Goal: Task Accomplishment & Management: Use online tool/utility

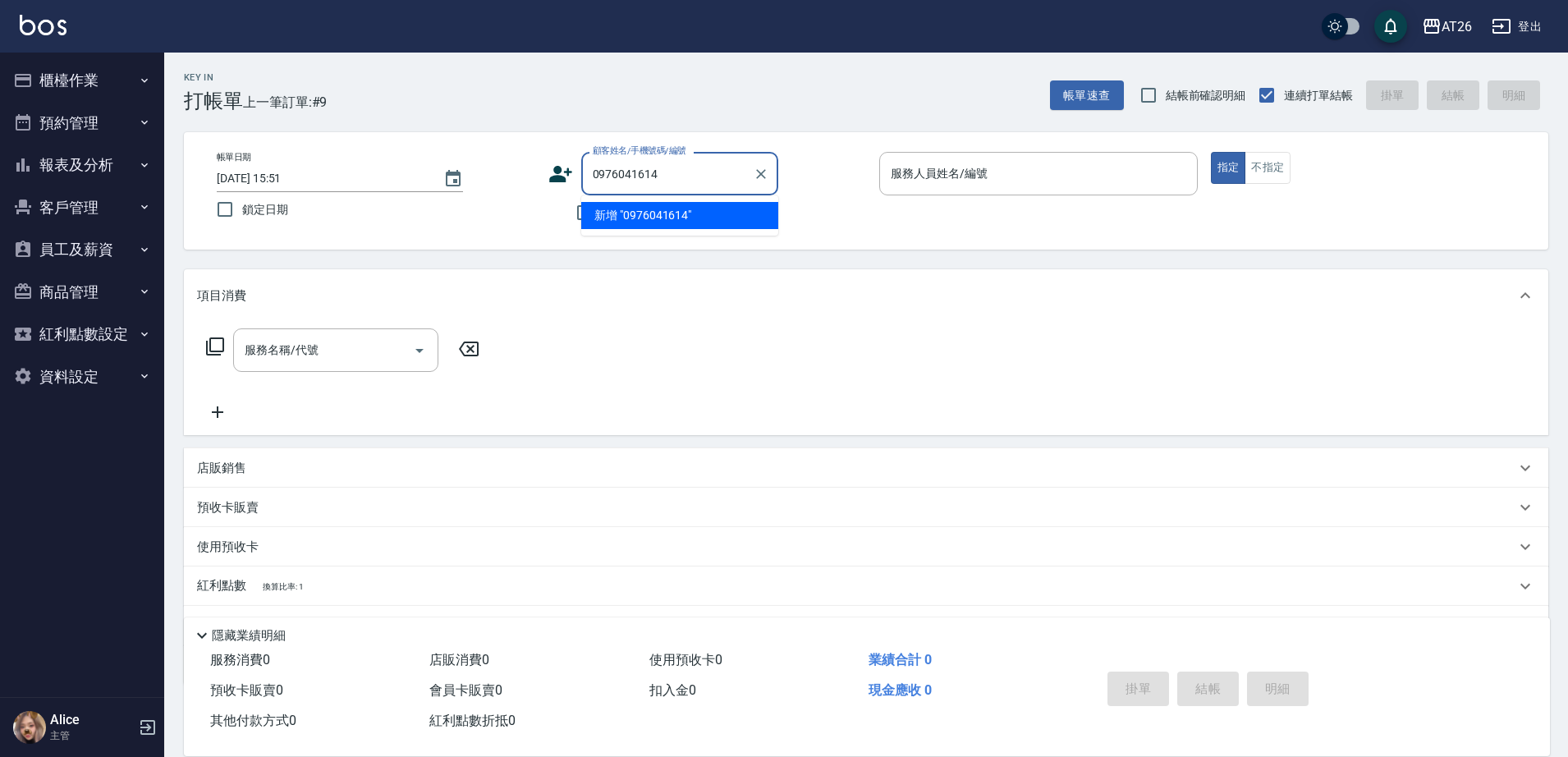
type input "0976041614"
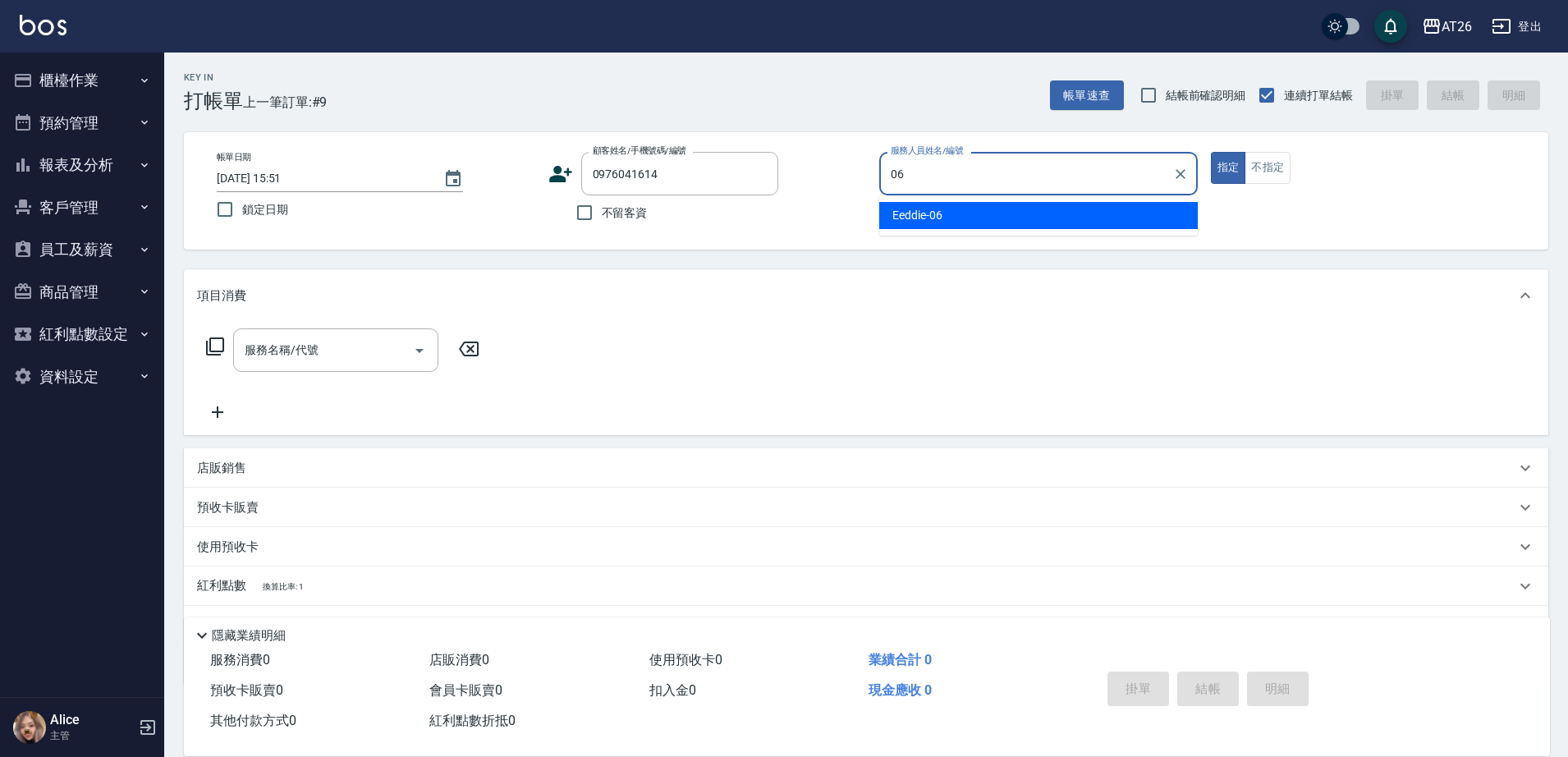
type input "Eeddie-06"
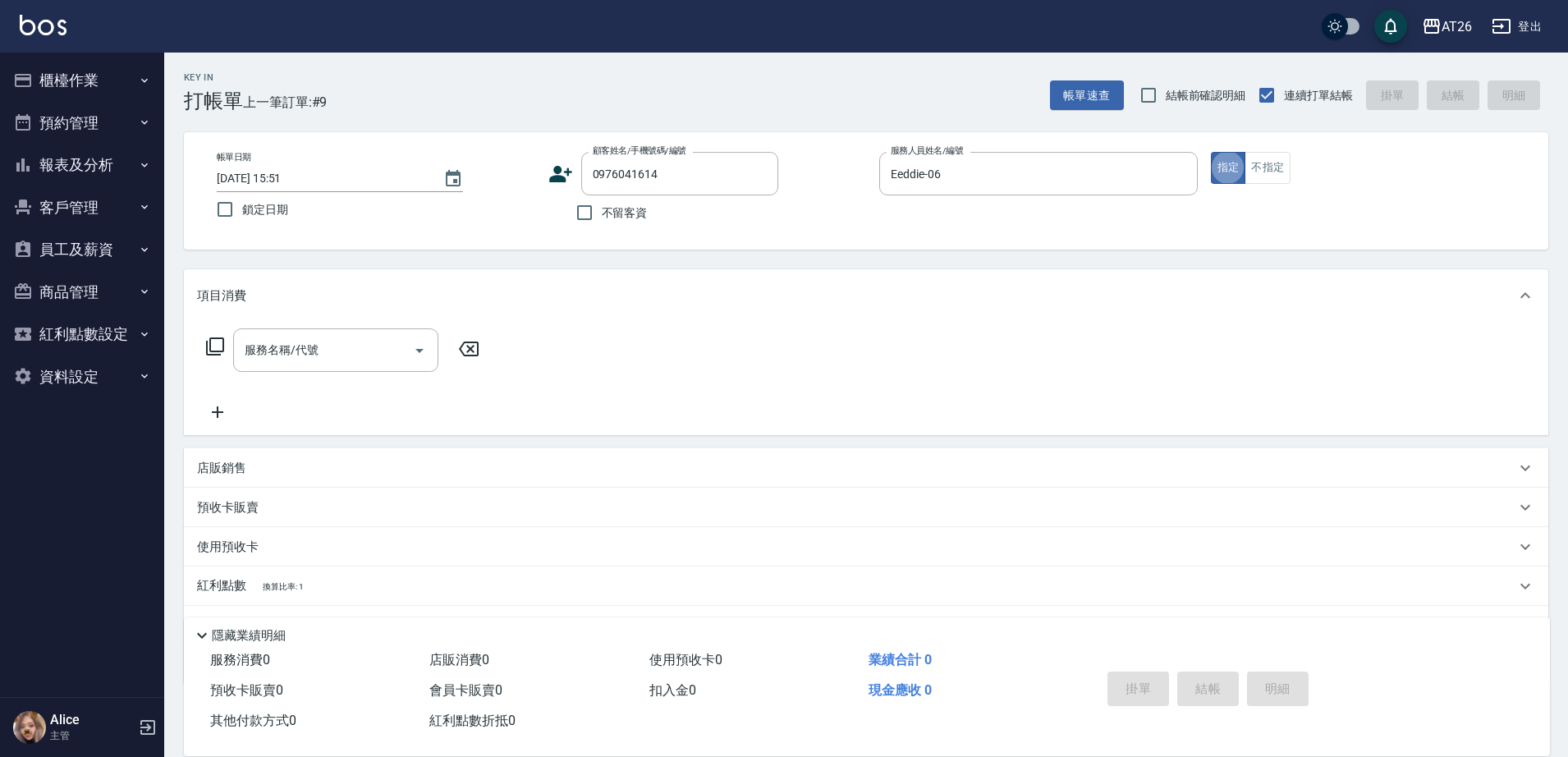
type button "true"
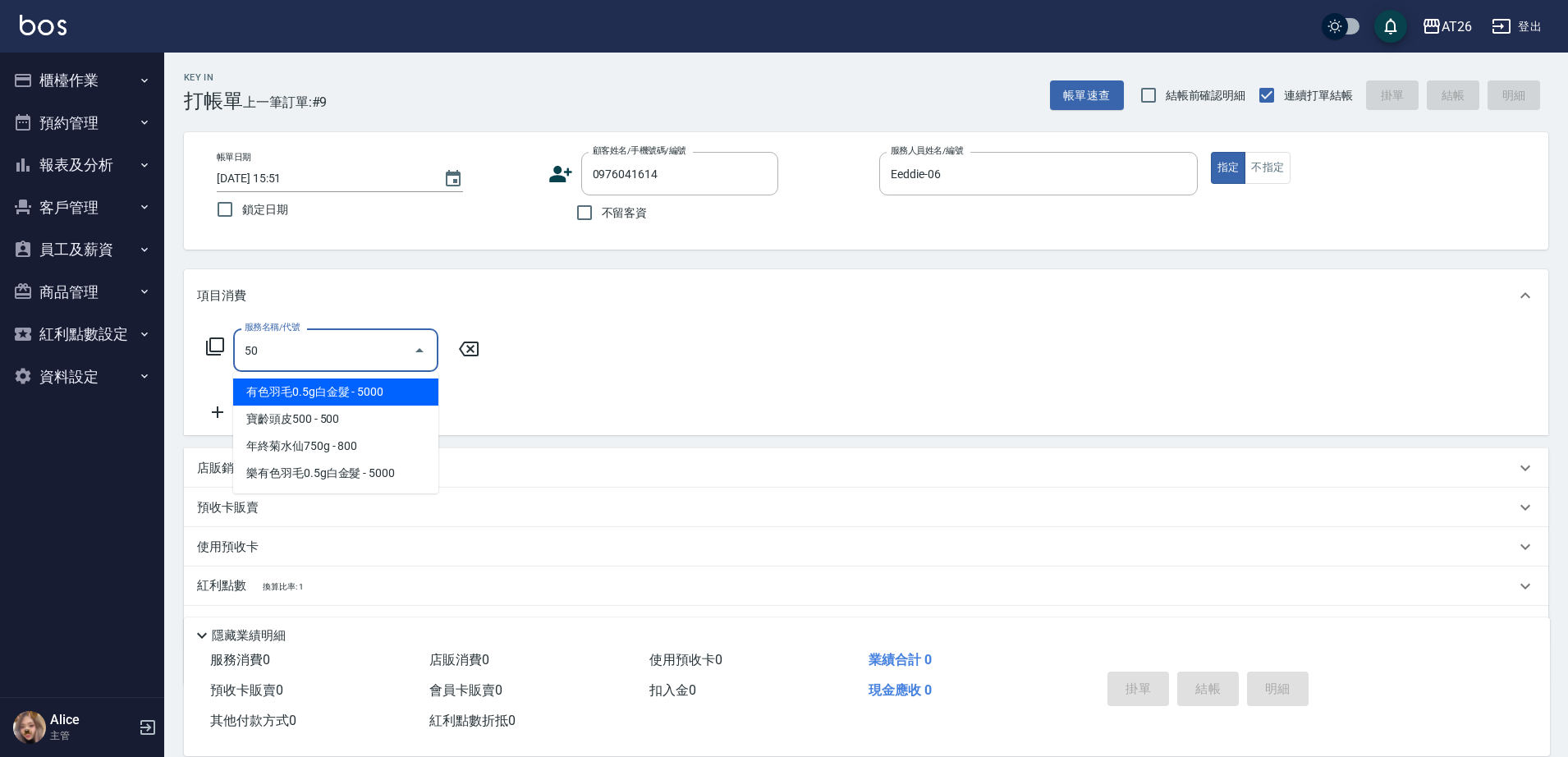
type input "501"
type input "120"
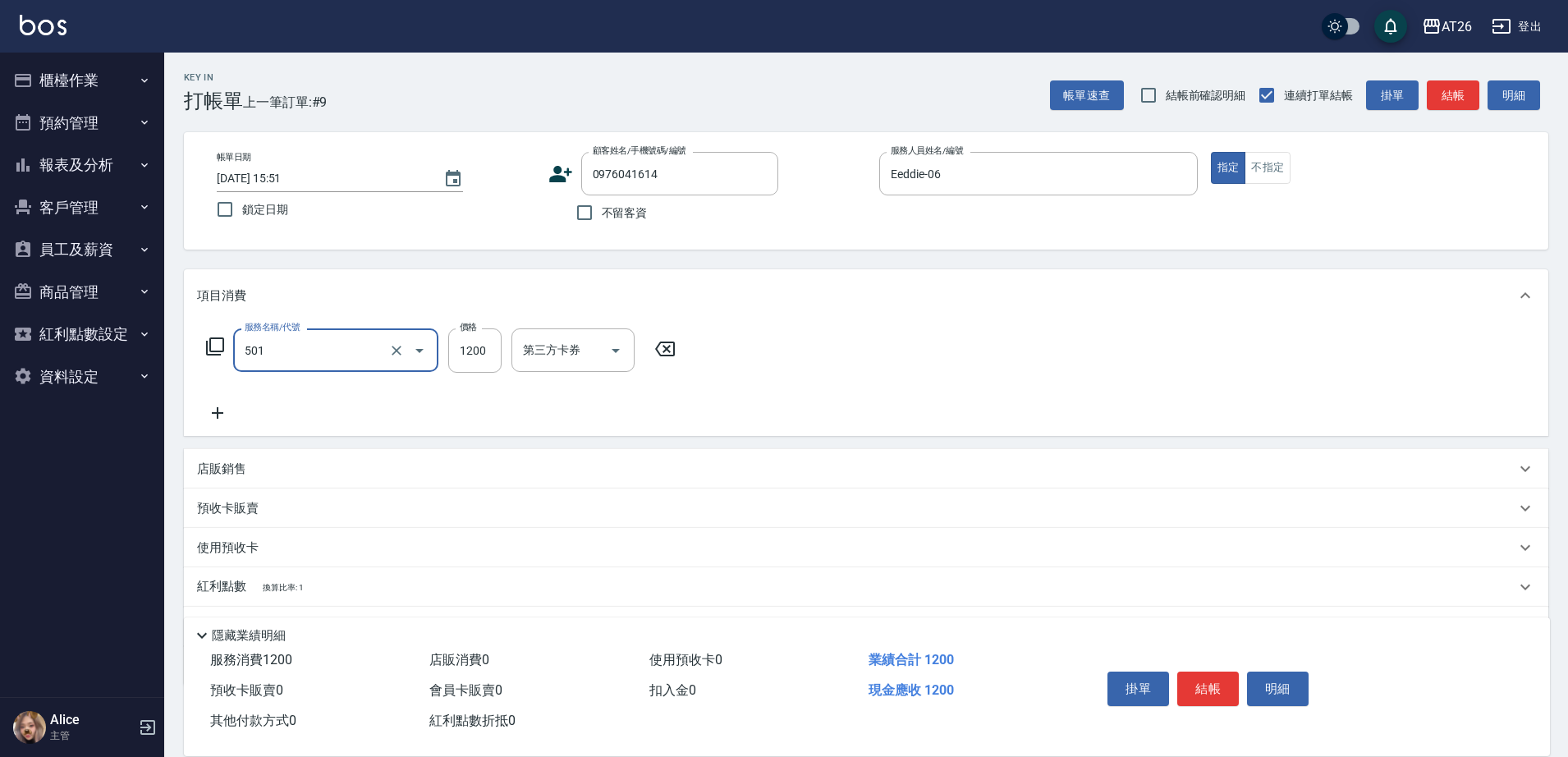
type input "染髮(501)"
type input "1"
type input "0"
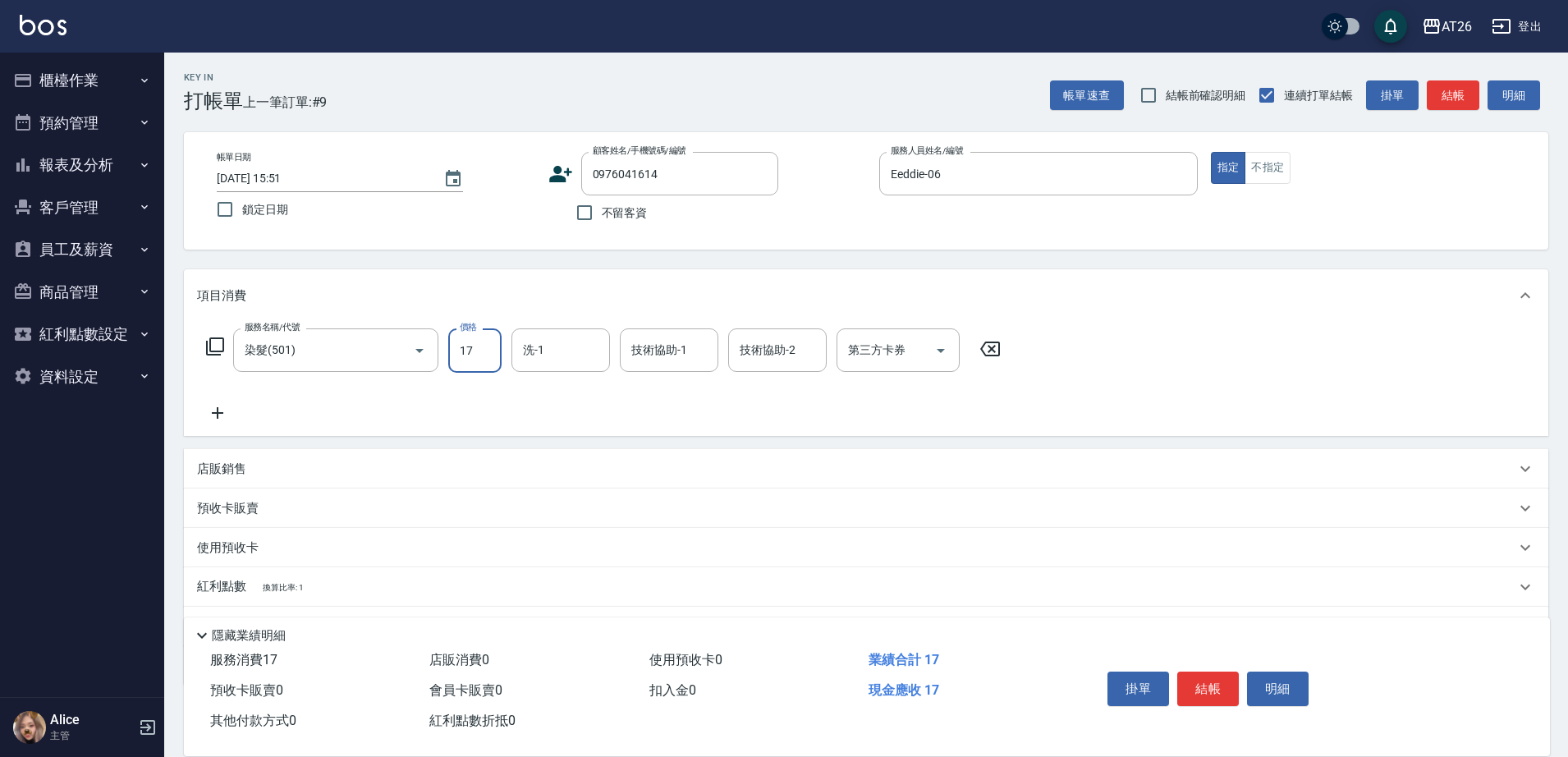
type input "170"
type input "10"
type input "1700"
type input "170"
type input "1700"
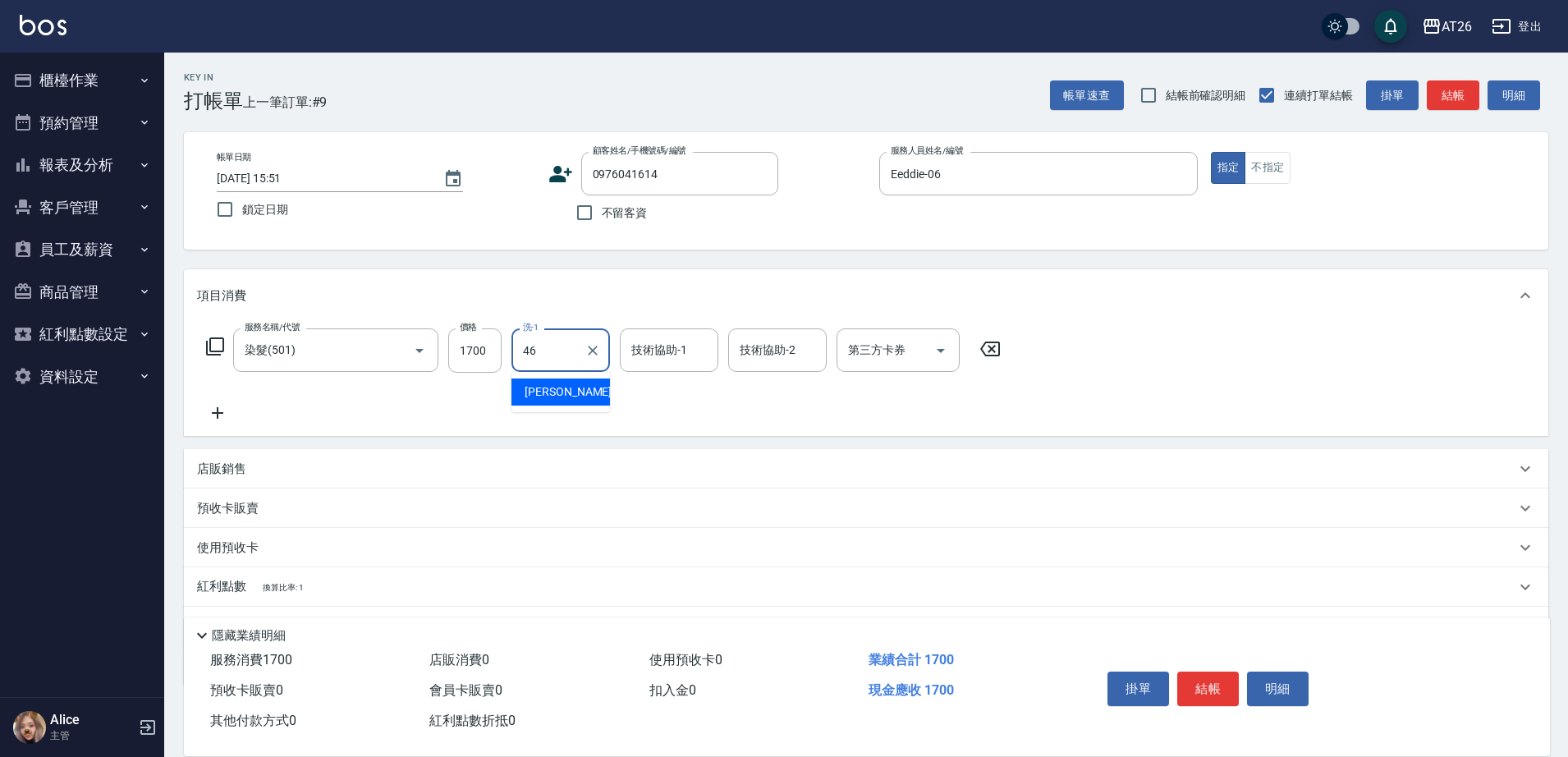
type input "[PERSON_NAME]-46"
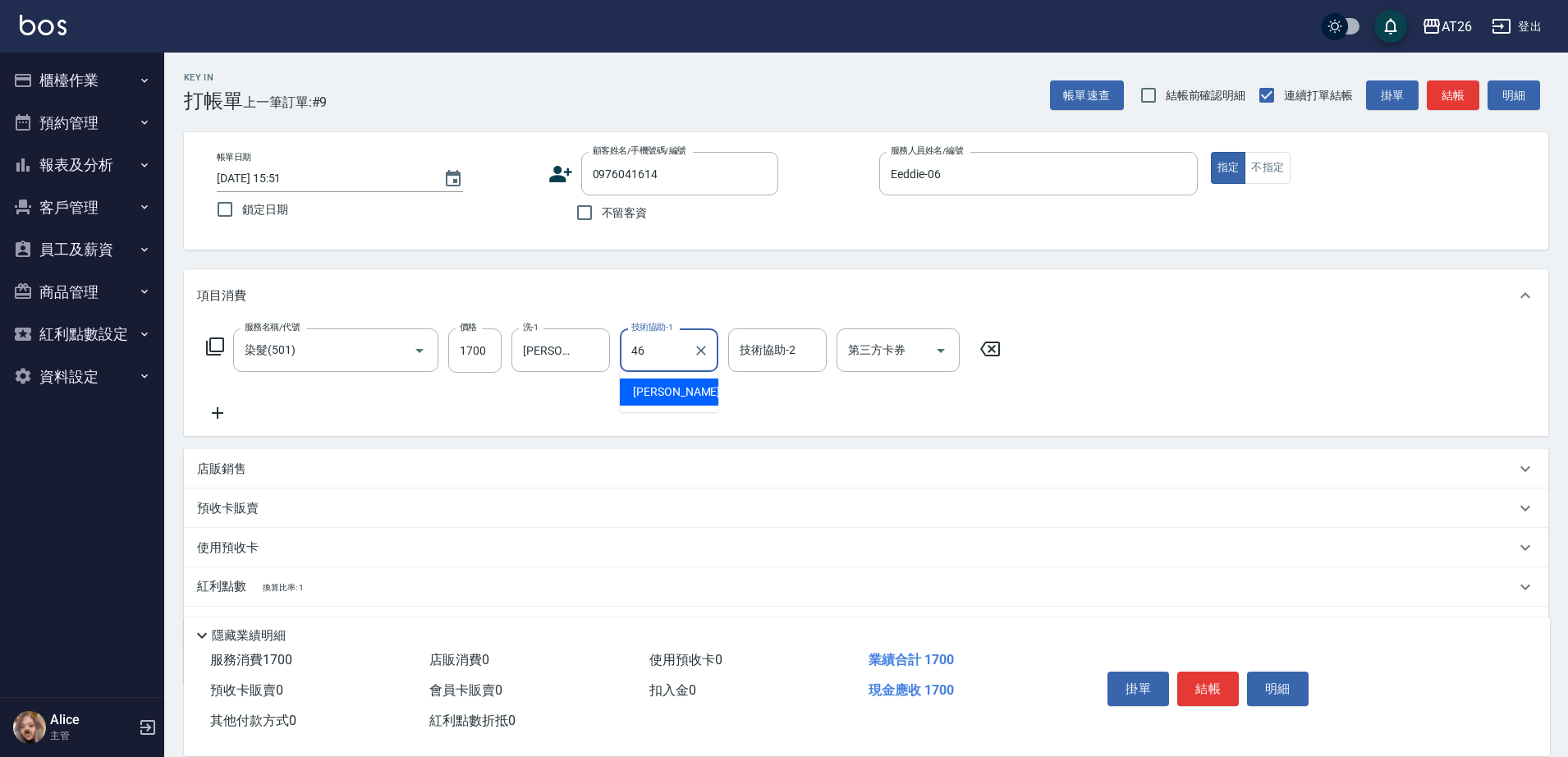
type input "[PERSON_NAME]-46"
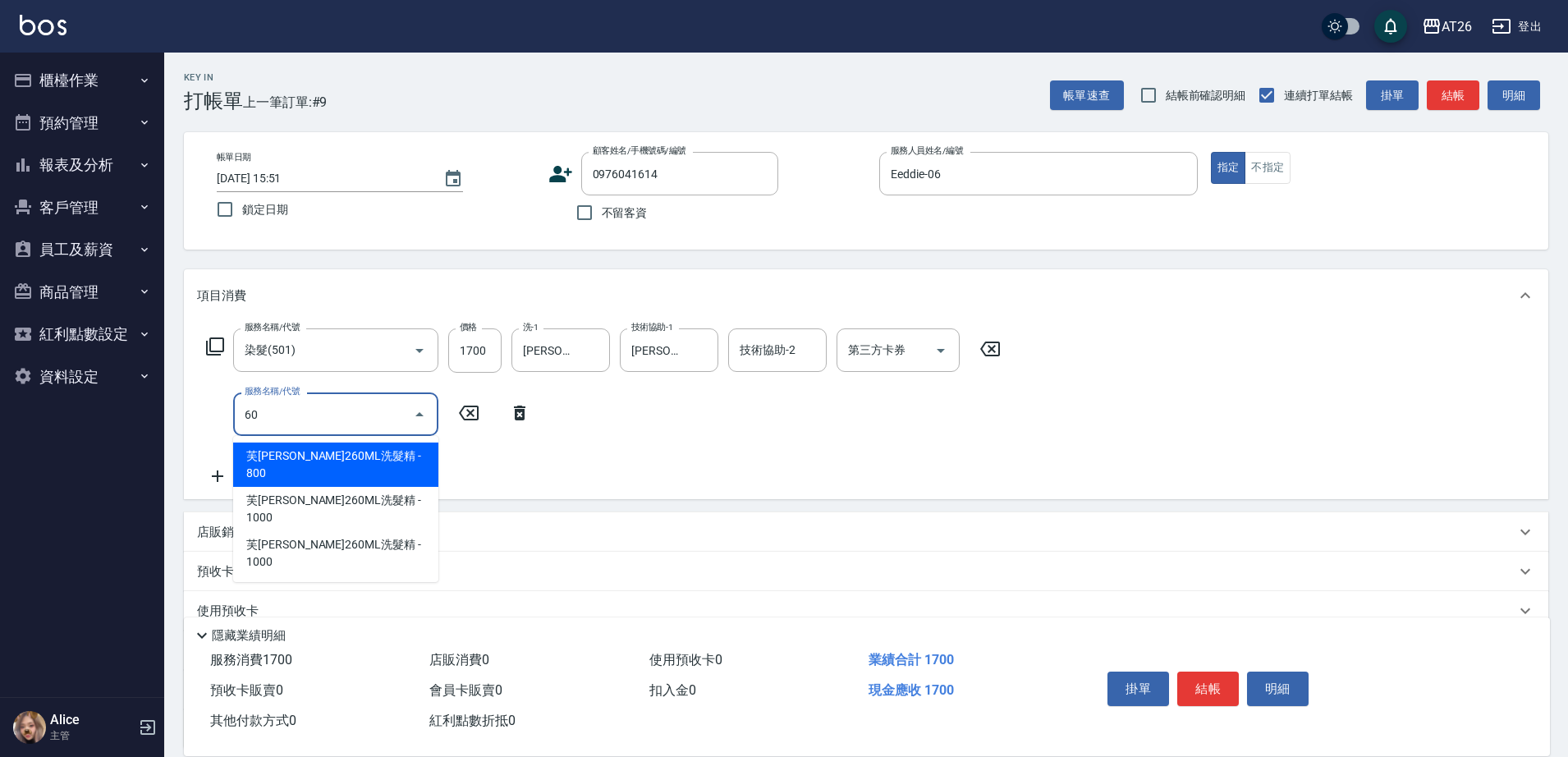
type input "609"
type input "270"
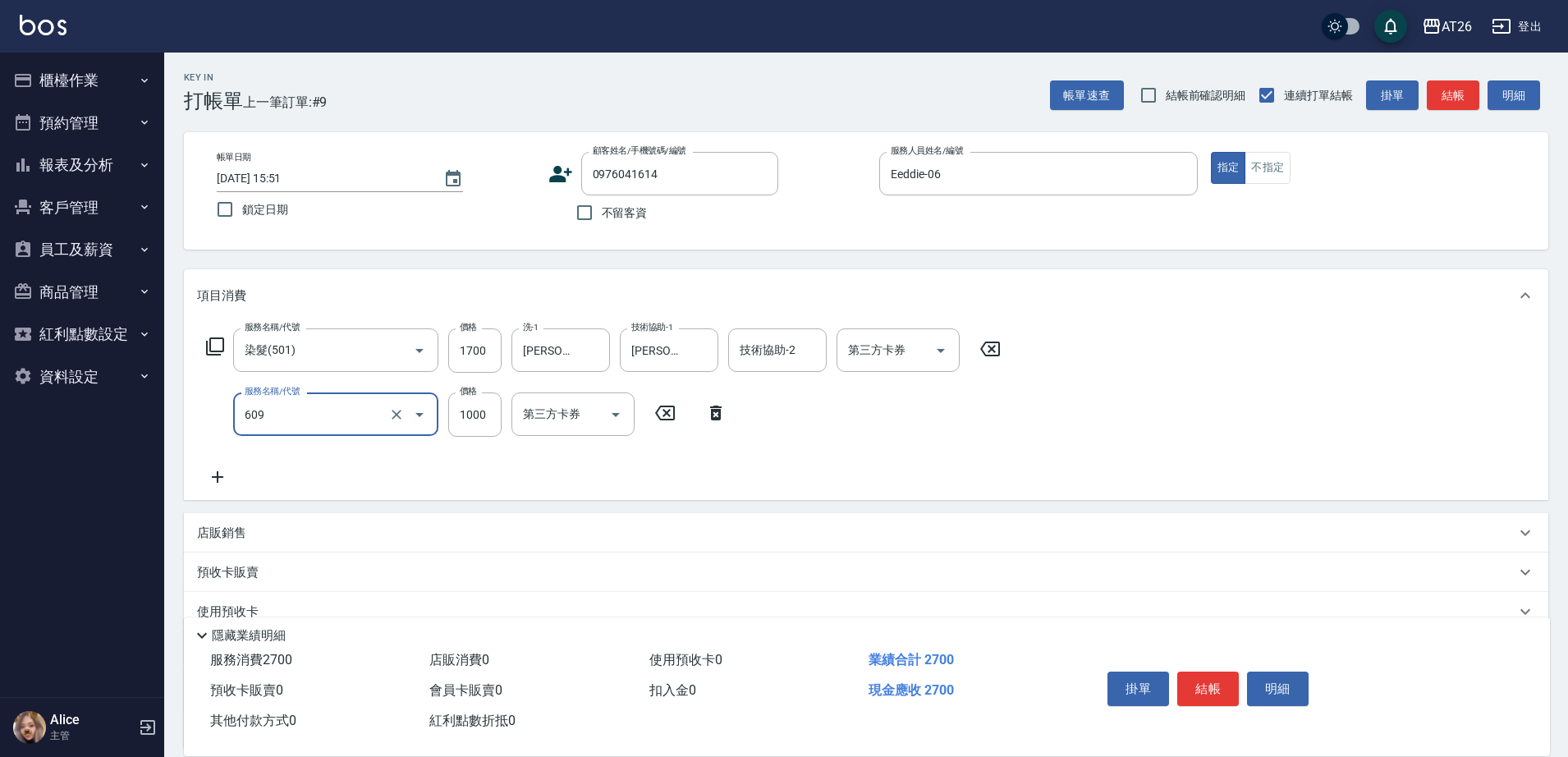
type input "自購三段(609)"
type input "2"
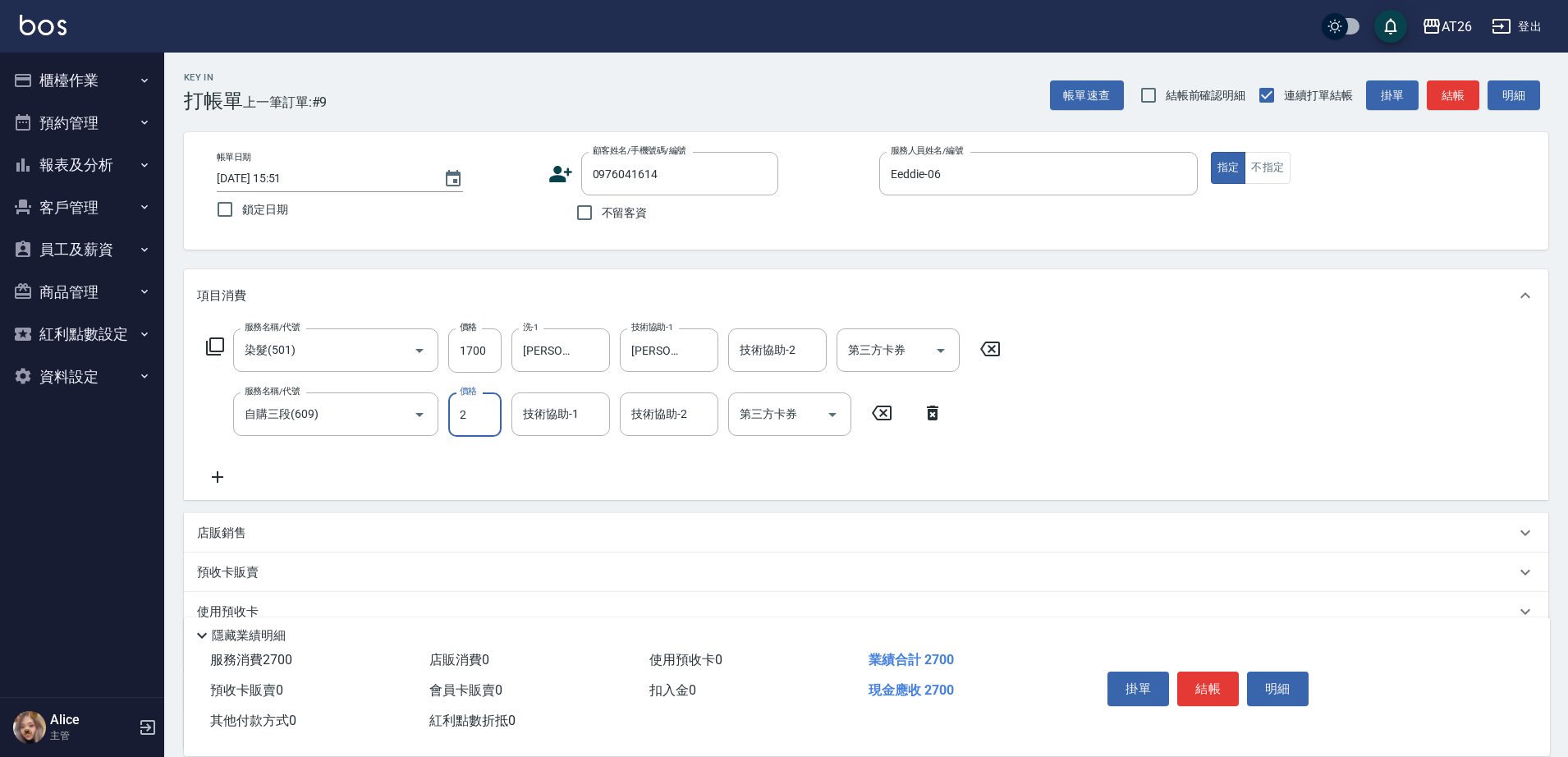
type input "170"
type input "250"
type input "190"
type input "2500"
type input "420"
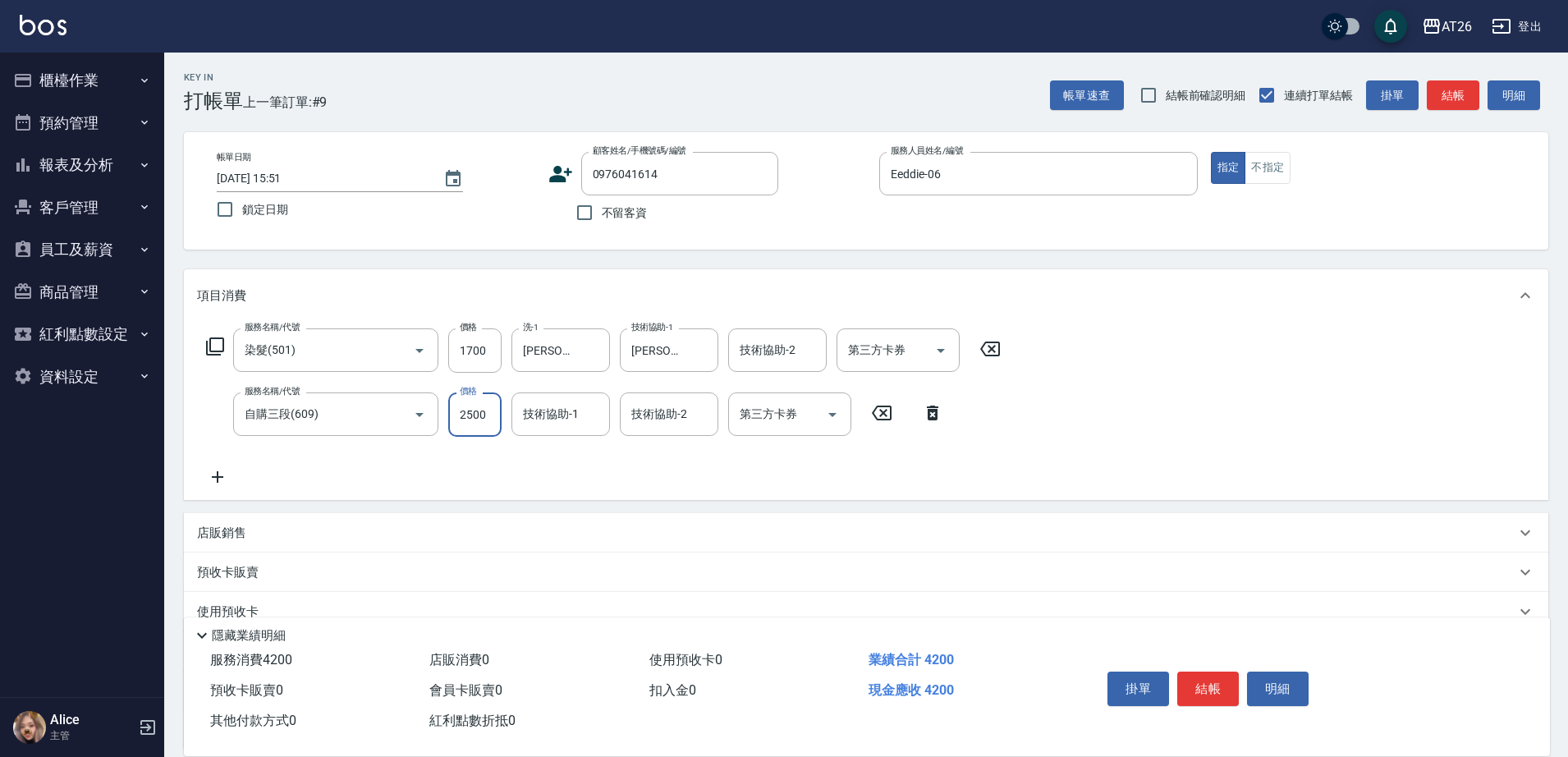
type input "2500"
type input "[PERSON_NAME]-46"
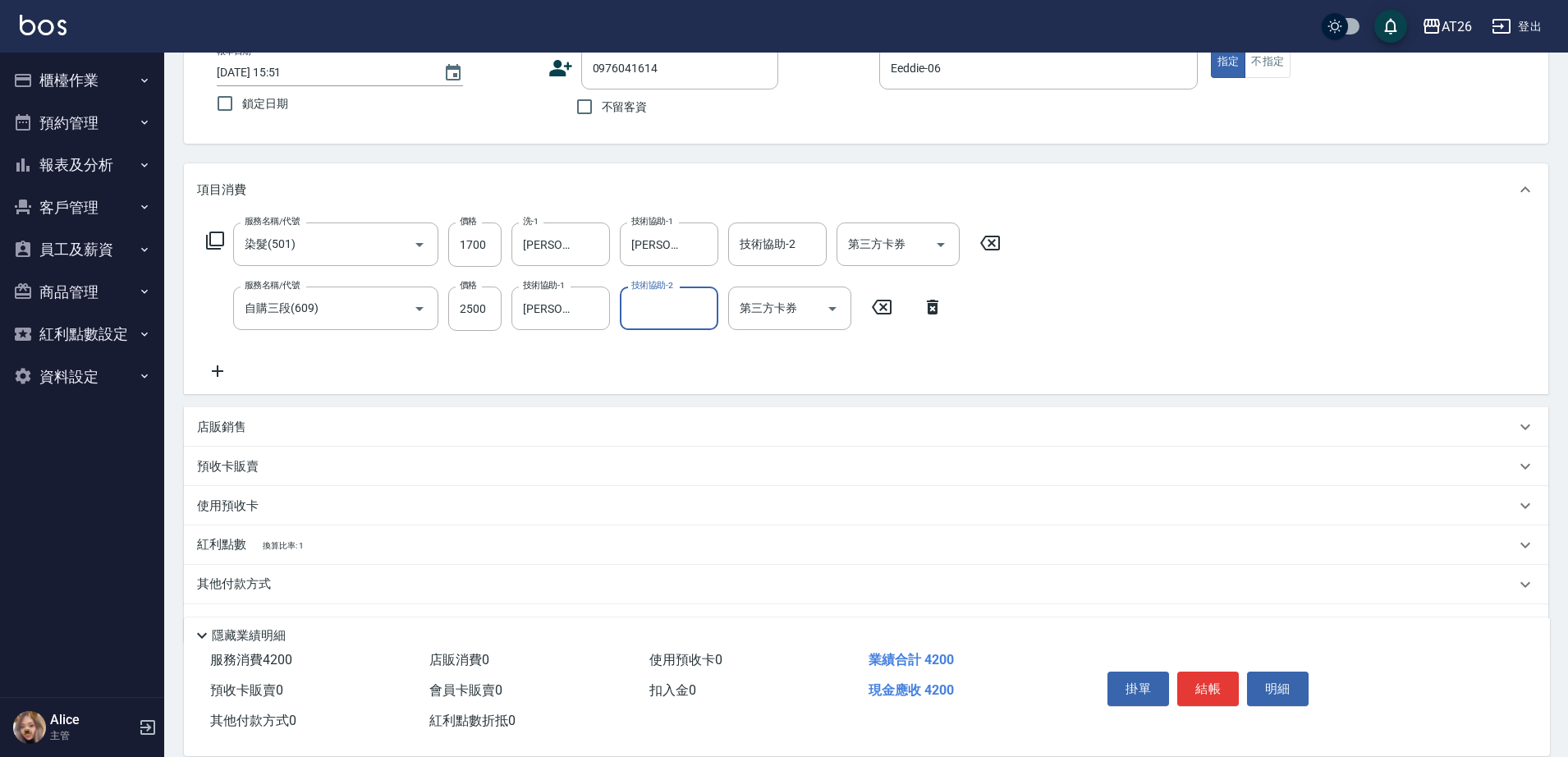
scroll to position [150, 0]
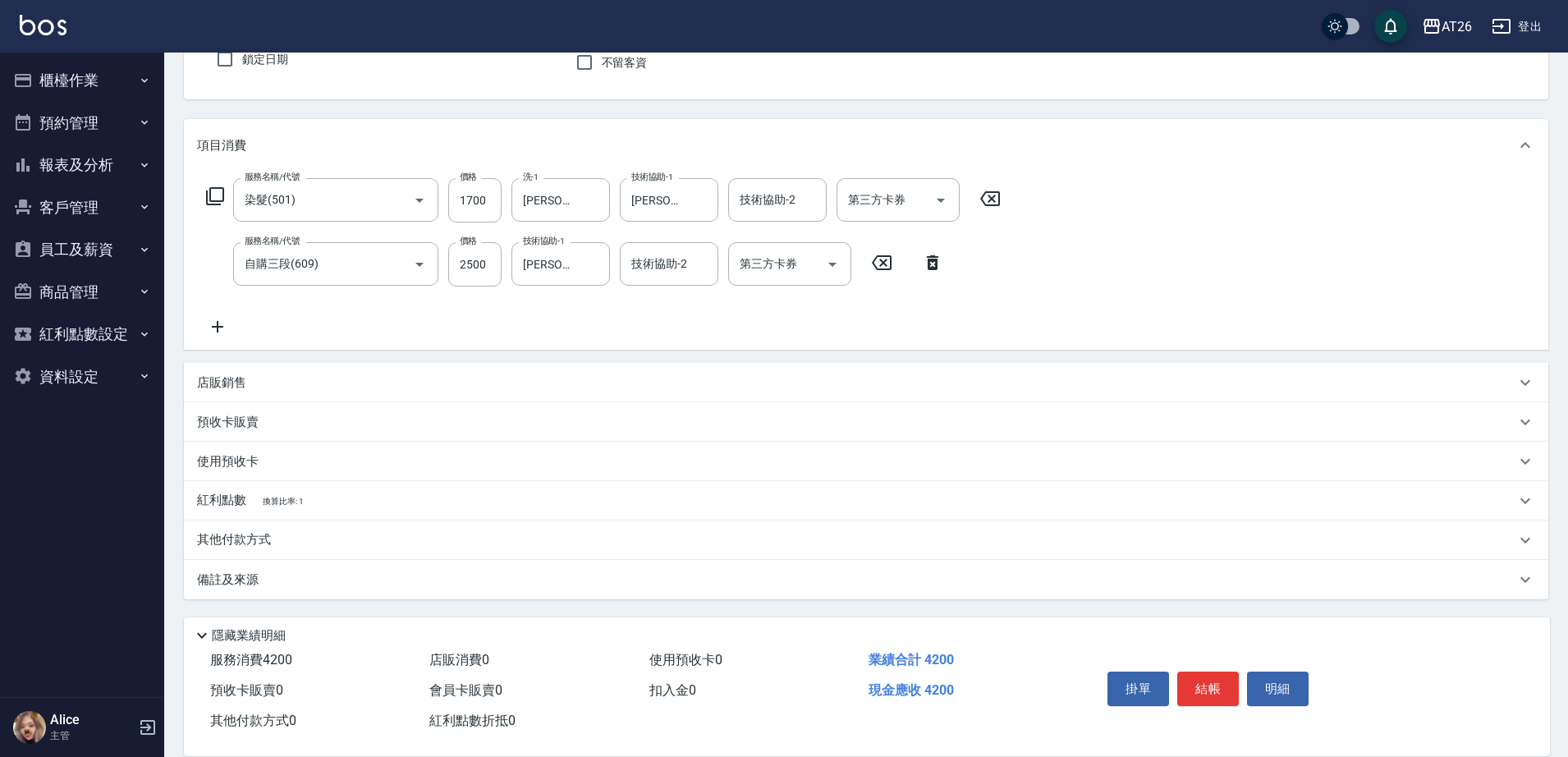
click at [259, 536] on p "其他付款方式" at bounding box center [238, 540] width 82 height 18
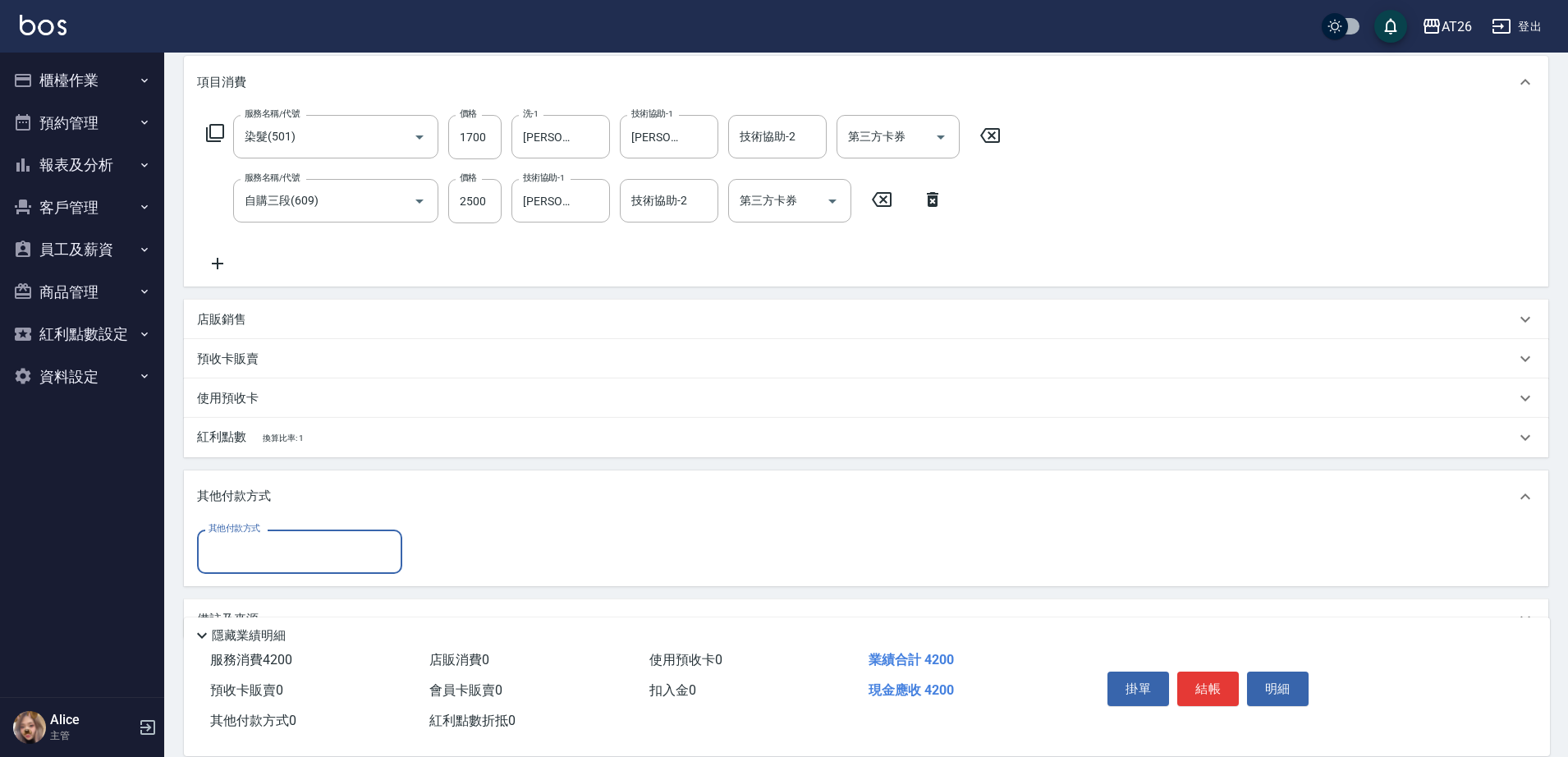
scroll to position [248, 0]
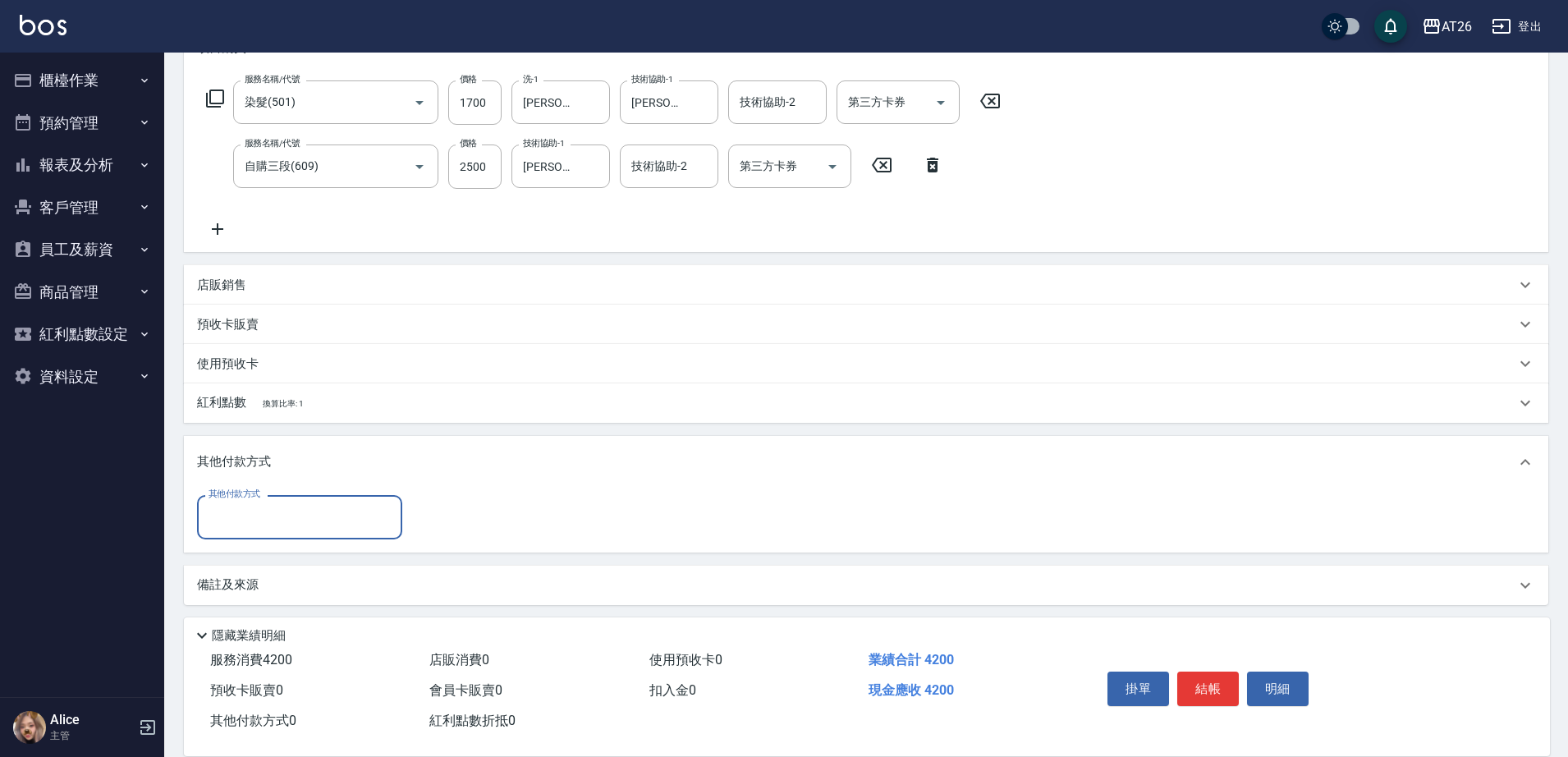
click at [294, 528] on input "其他付款方式" at bounding box center [300, 516] width 190 height 29
drag, startPoint x: 248, startPoint y: 662, endPoint x: 259, endPoint y: 660, distance: 11.2
click at [256, 664] on span "信用卡" at bounding box center [300, 667] width 205 height 27
type input "信用卡"
drag, startPoint x: 459, startPoint y: 528, endPoint x: 399, endPoint y: 526, distance: 60.0
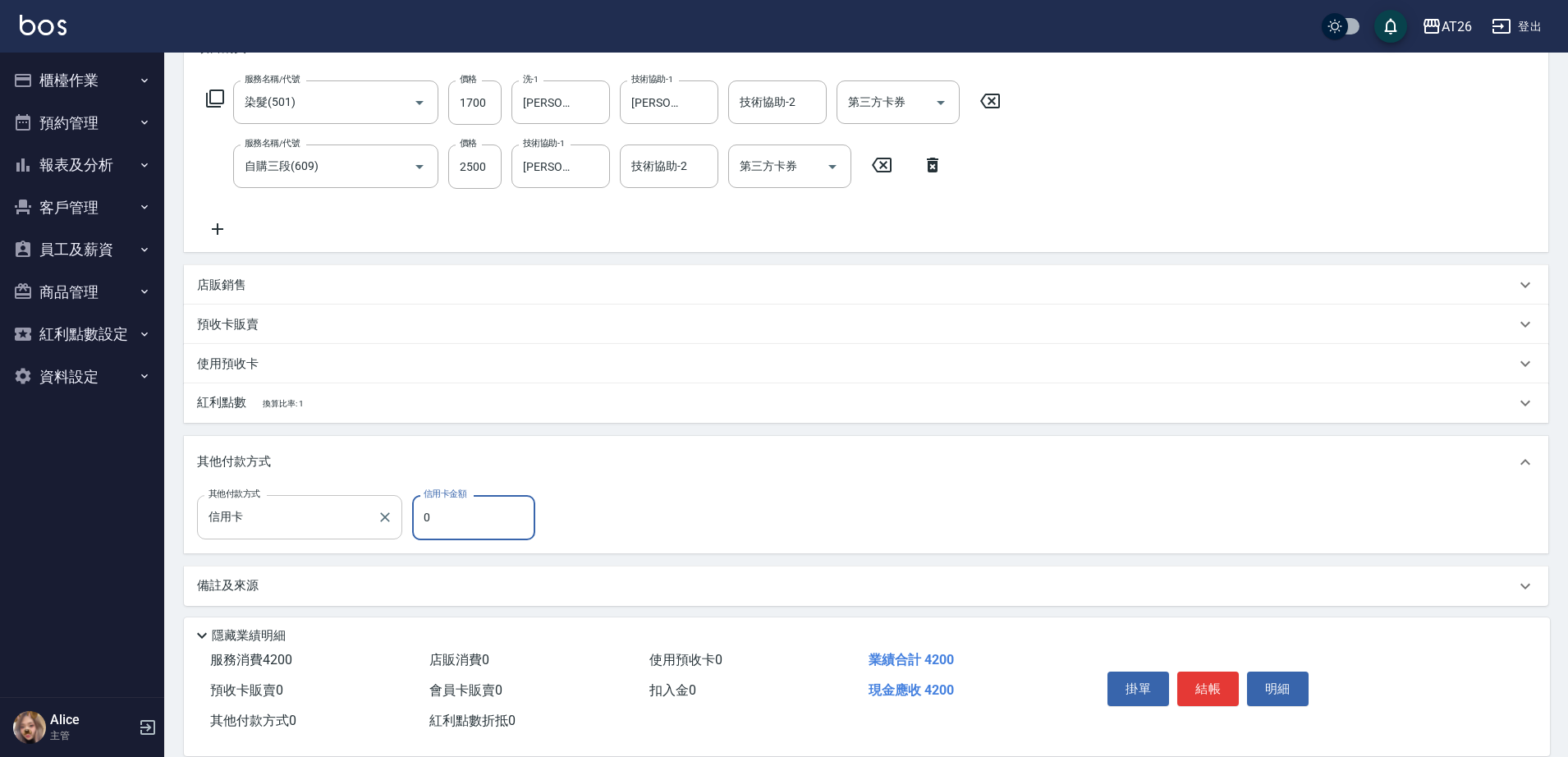
click at [399, 526] on div "其他付款方式 信用卡 其他付款方式 信用卡金額 0 信用卡金額" at bounding box center [371, 516] width 348 height 44
type input "4"
type input "410"
type input "420"
type input "370"
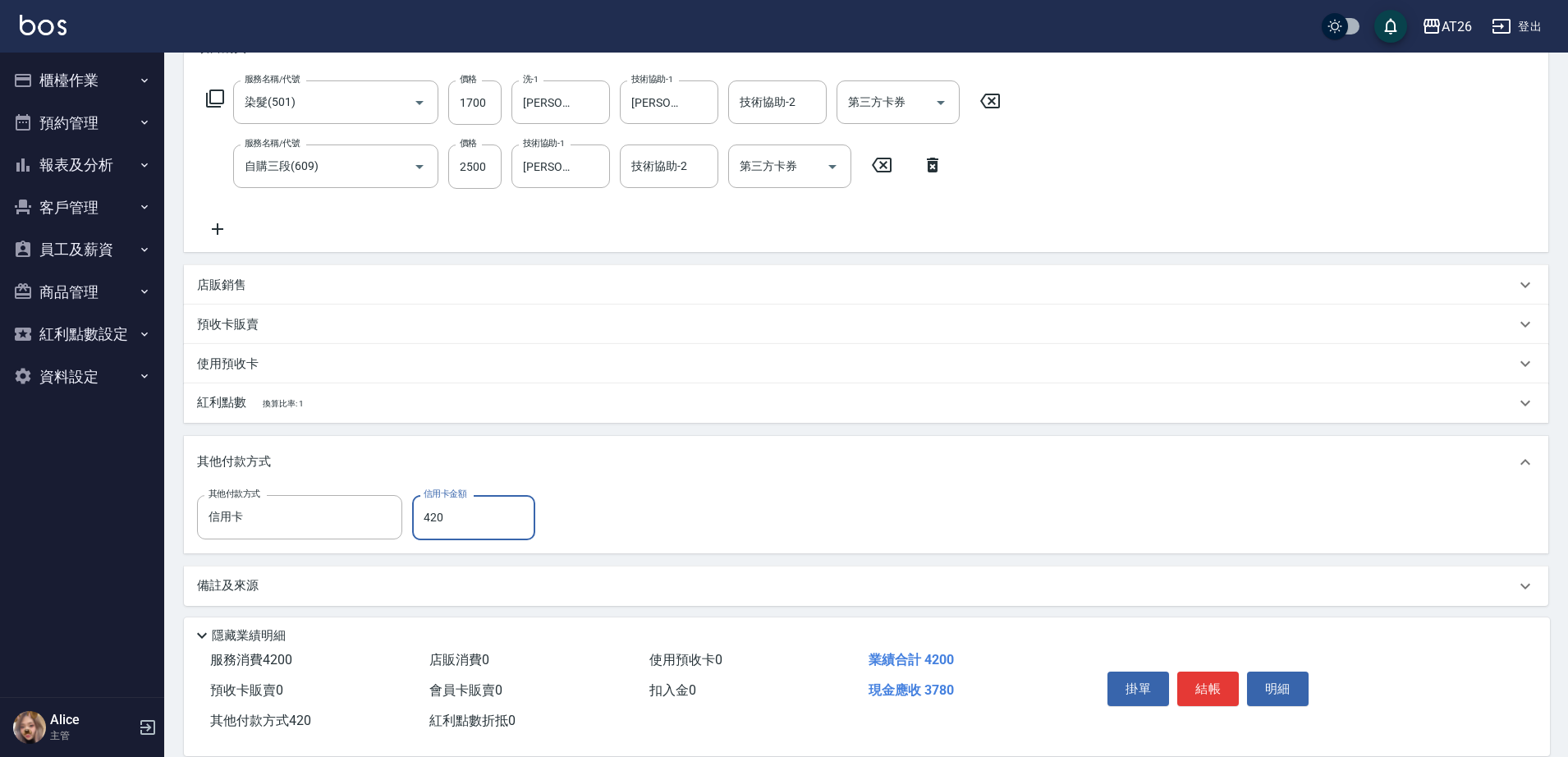
type input "4200"
type input "0"
type input "[DATE] 16:59"
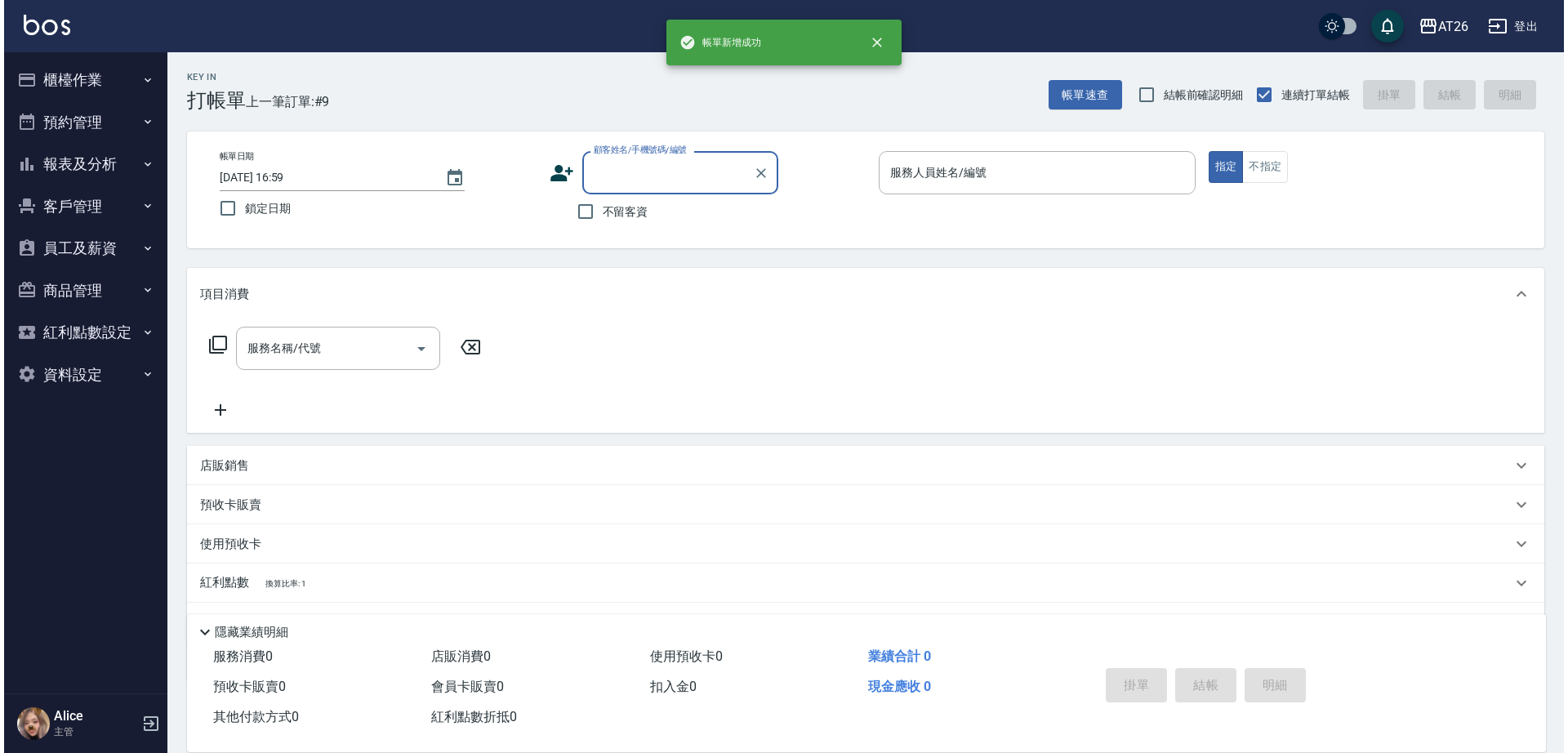
scroll to position [0, 0]
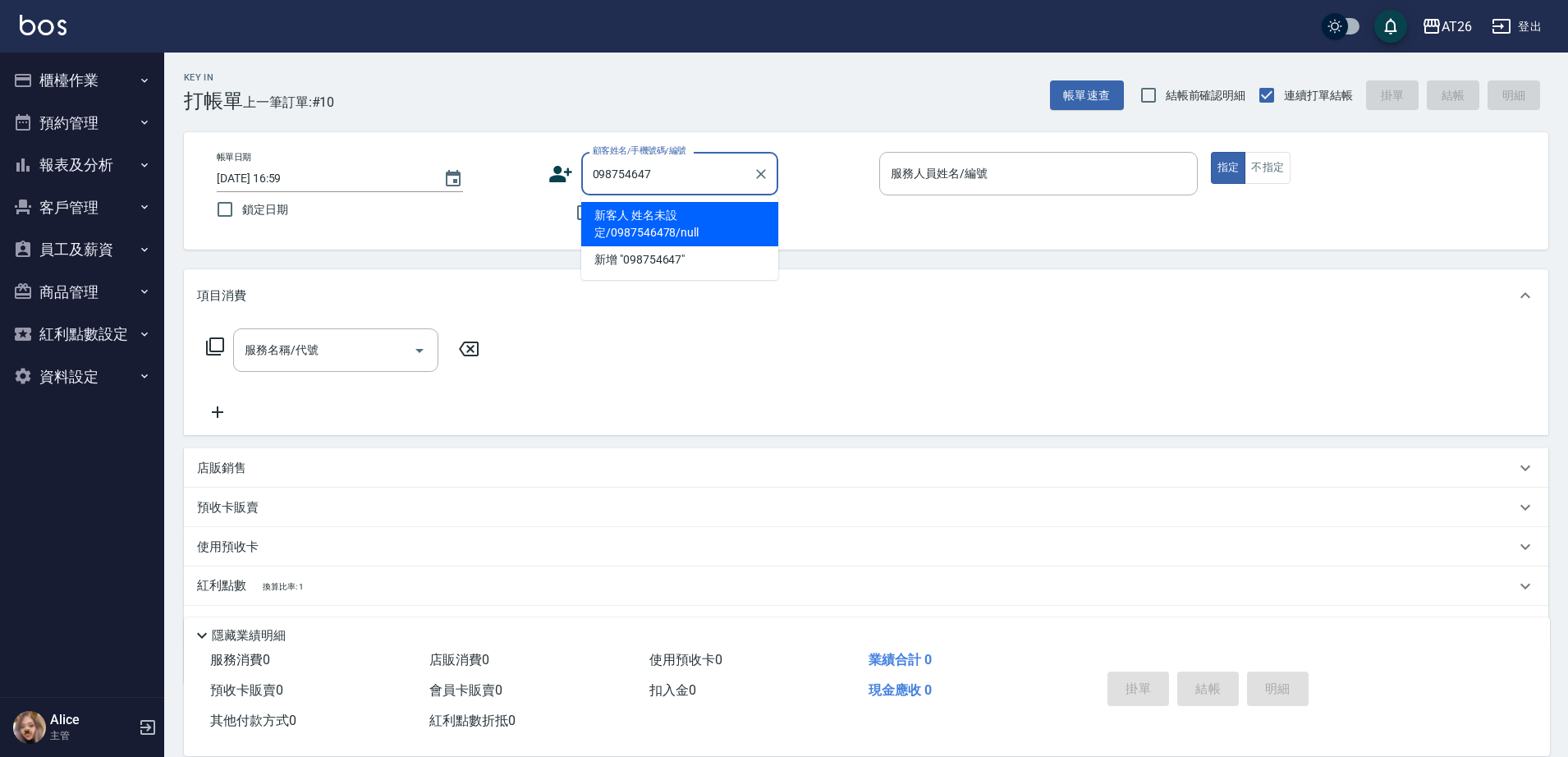
type input "0987546478"
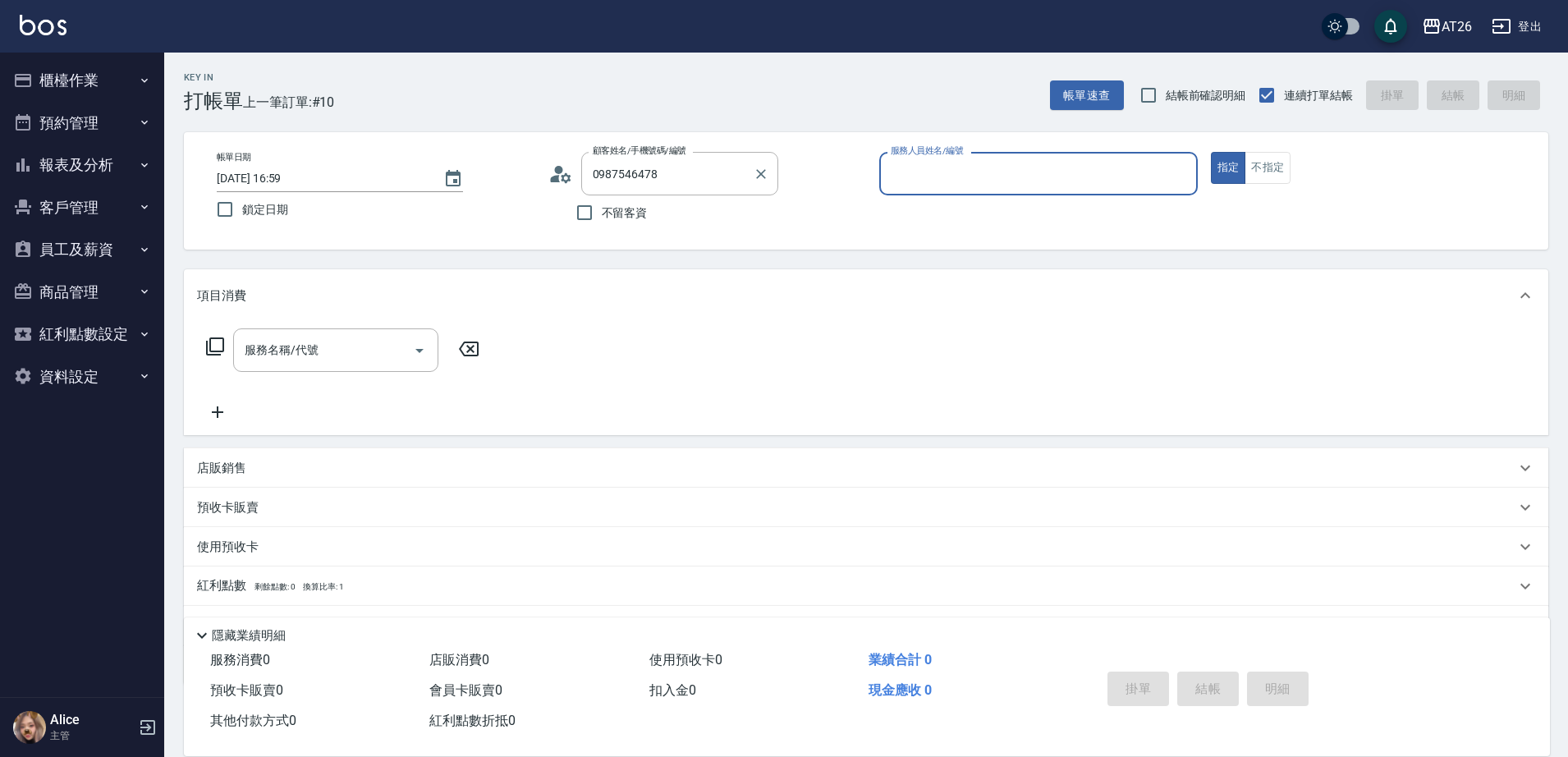
type input "新客人 姓名未設定/0987546478/null"
click at [769, 175] on button "Clear" at bounding box center [761, 174] width 23 height 23
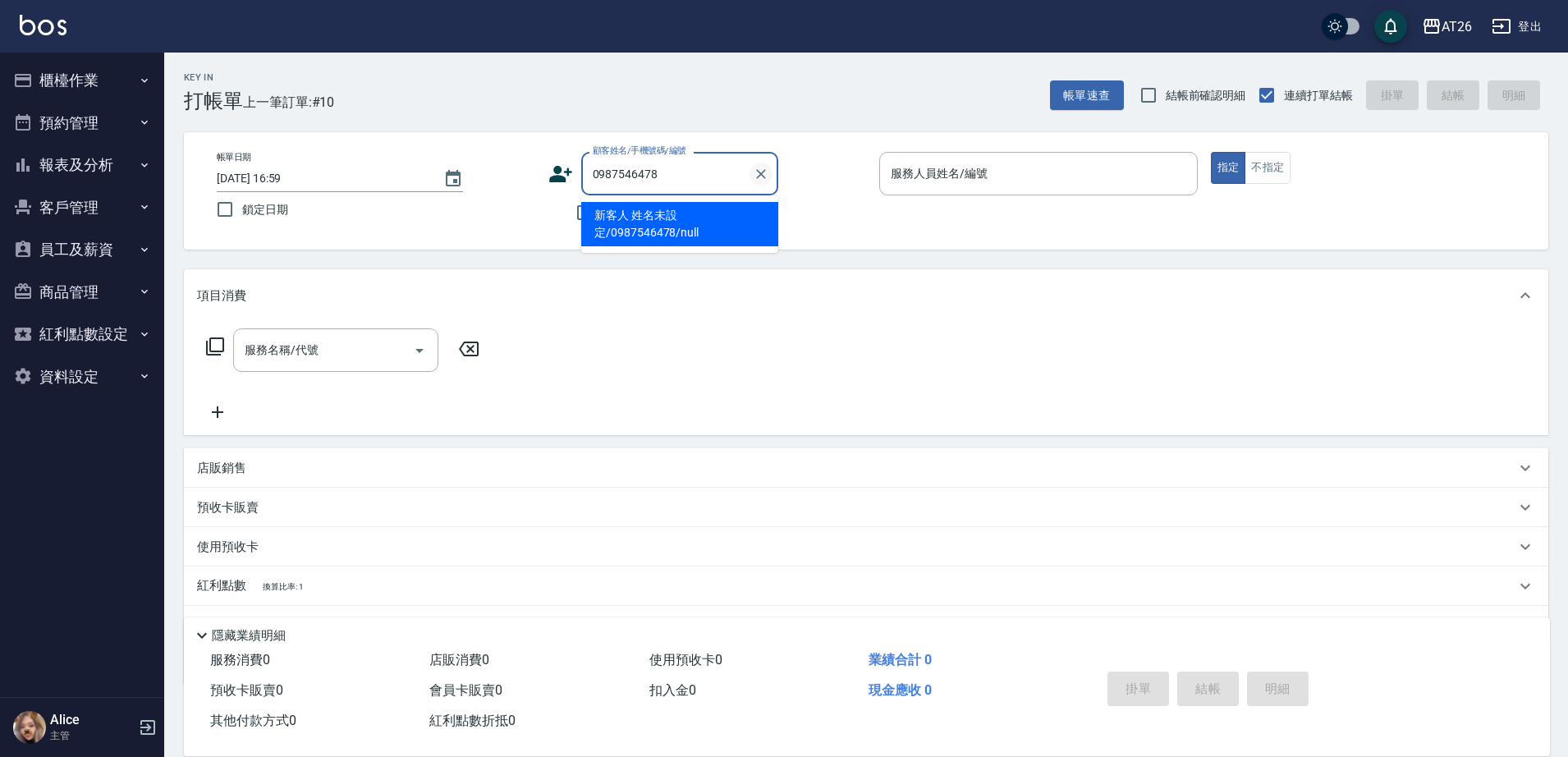
type input "新客人 姓名未設定/0987546478/null"
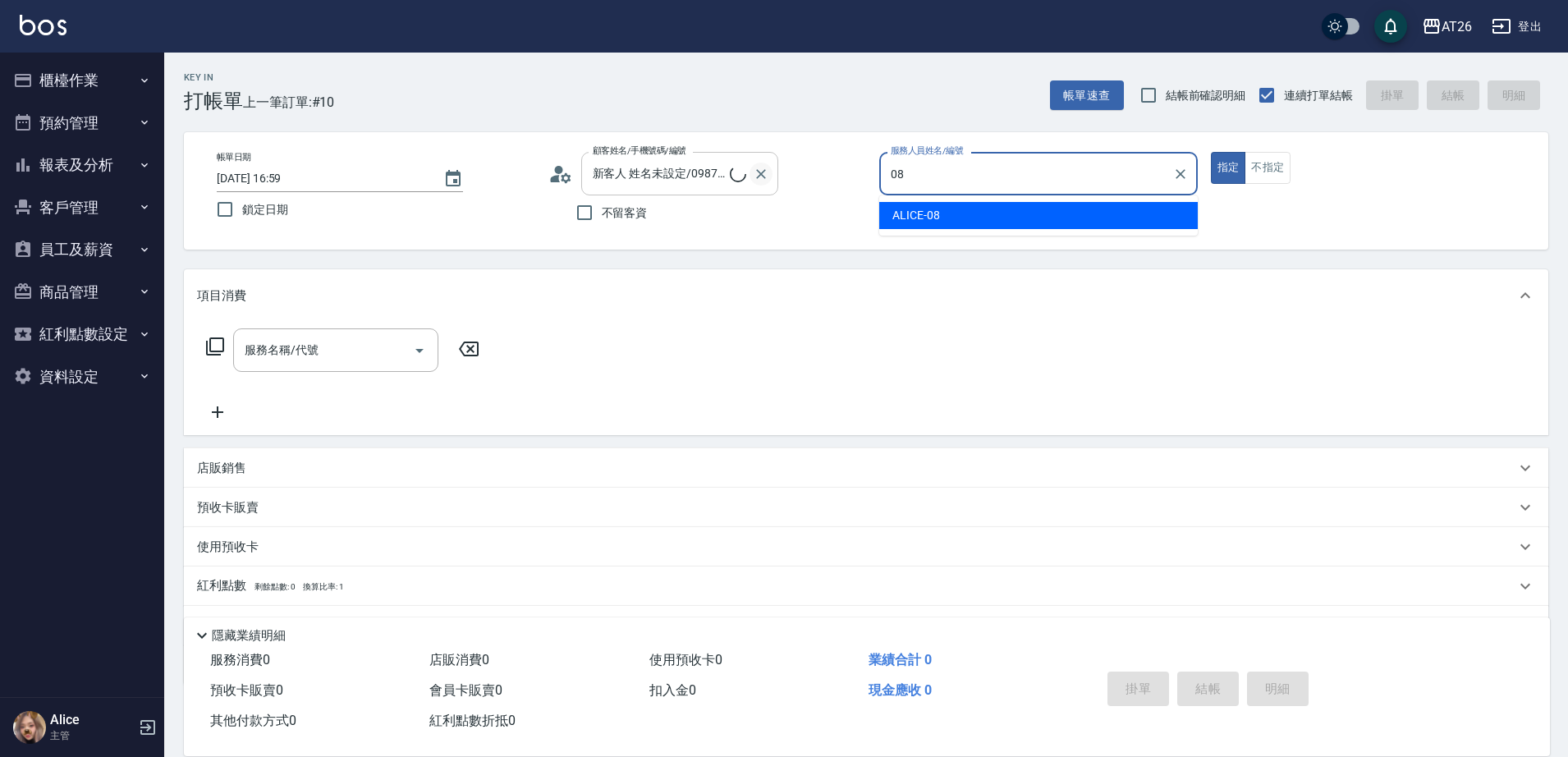
type input "ALICE-08"
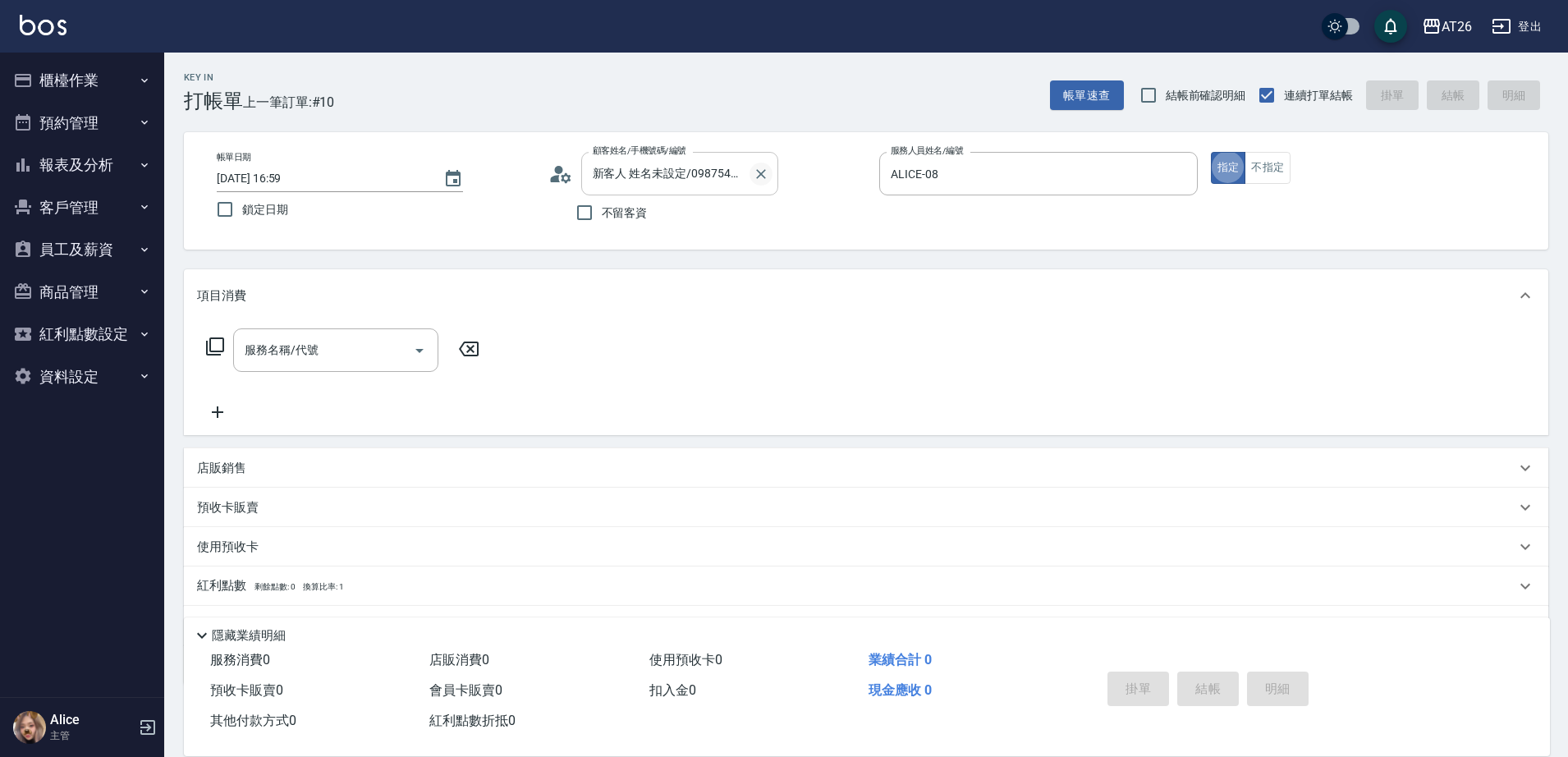
type button "true"
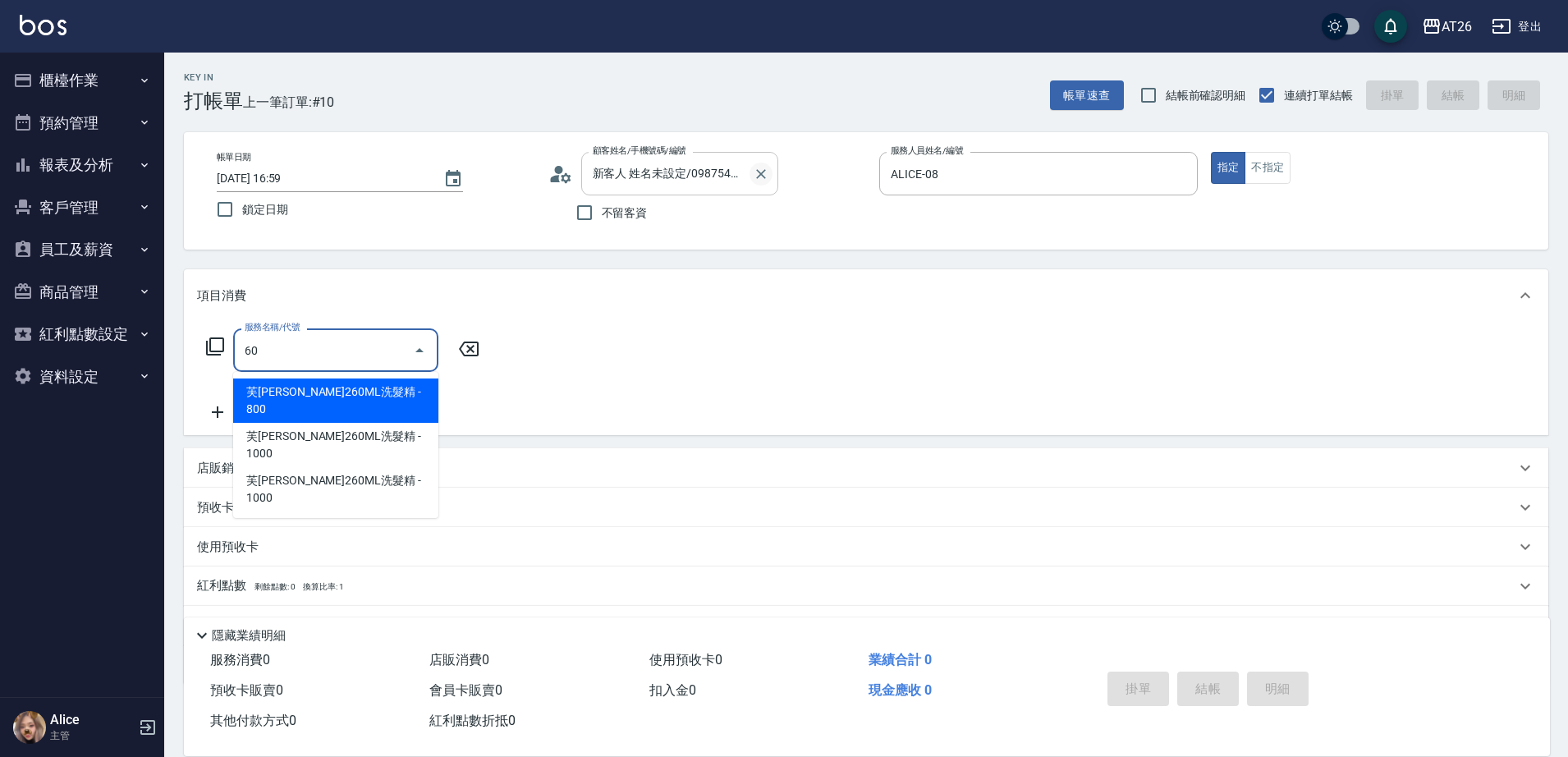
type input "609"
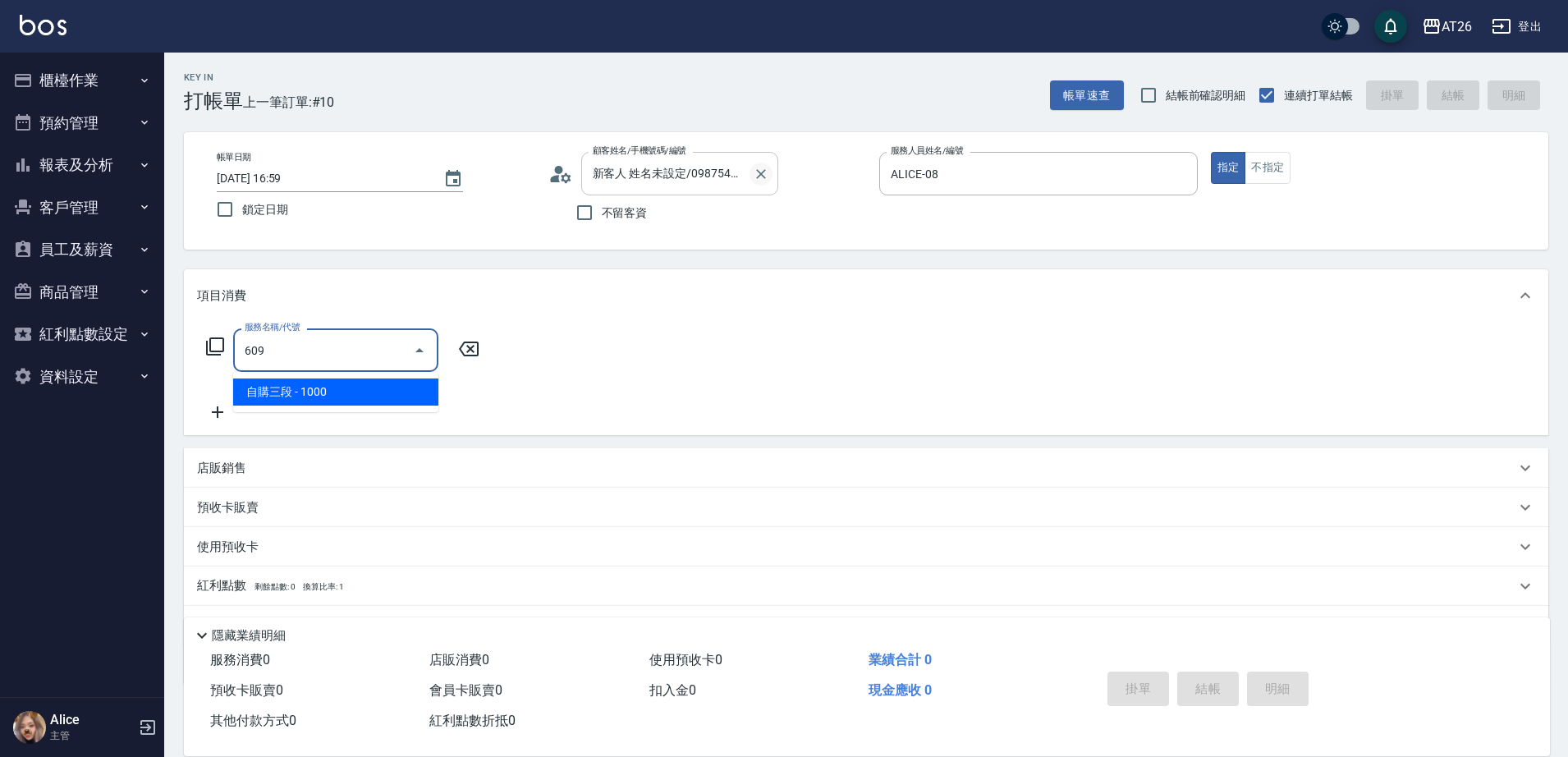
type input "100"
type input "自購三段(609)"
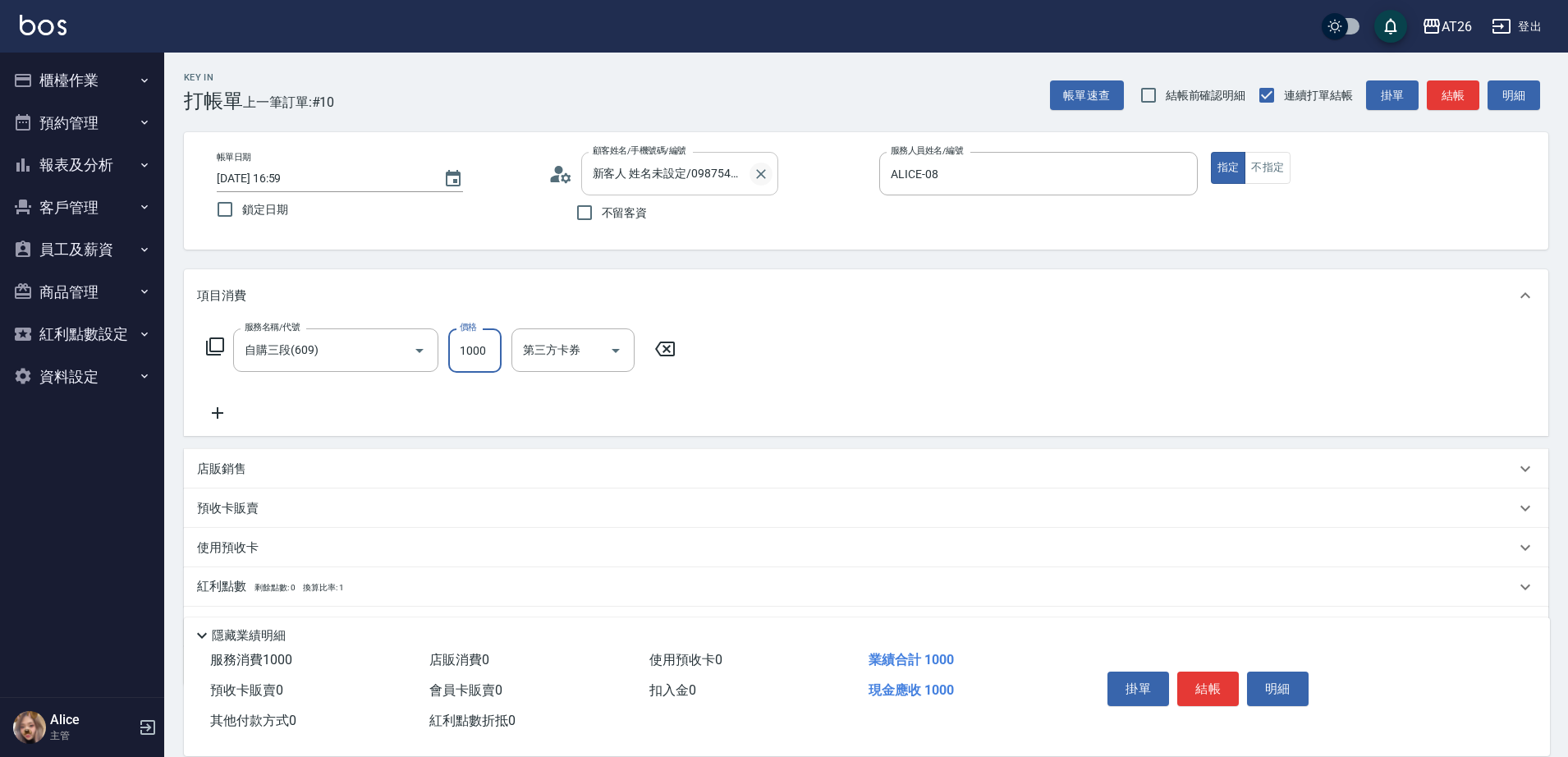
type input "3"
type input "0"
type input "300"
type input "30"
type input "3000"
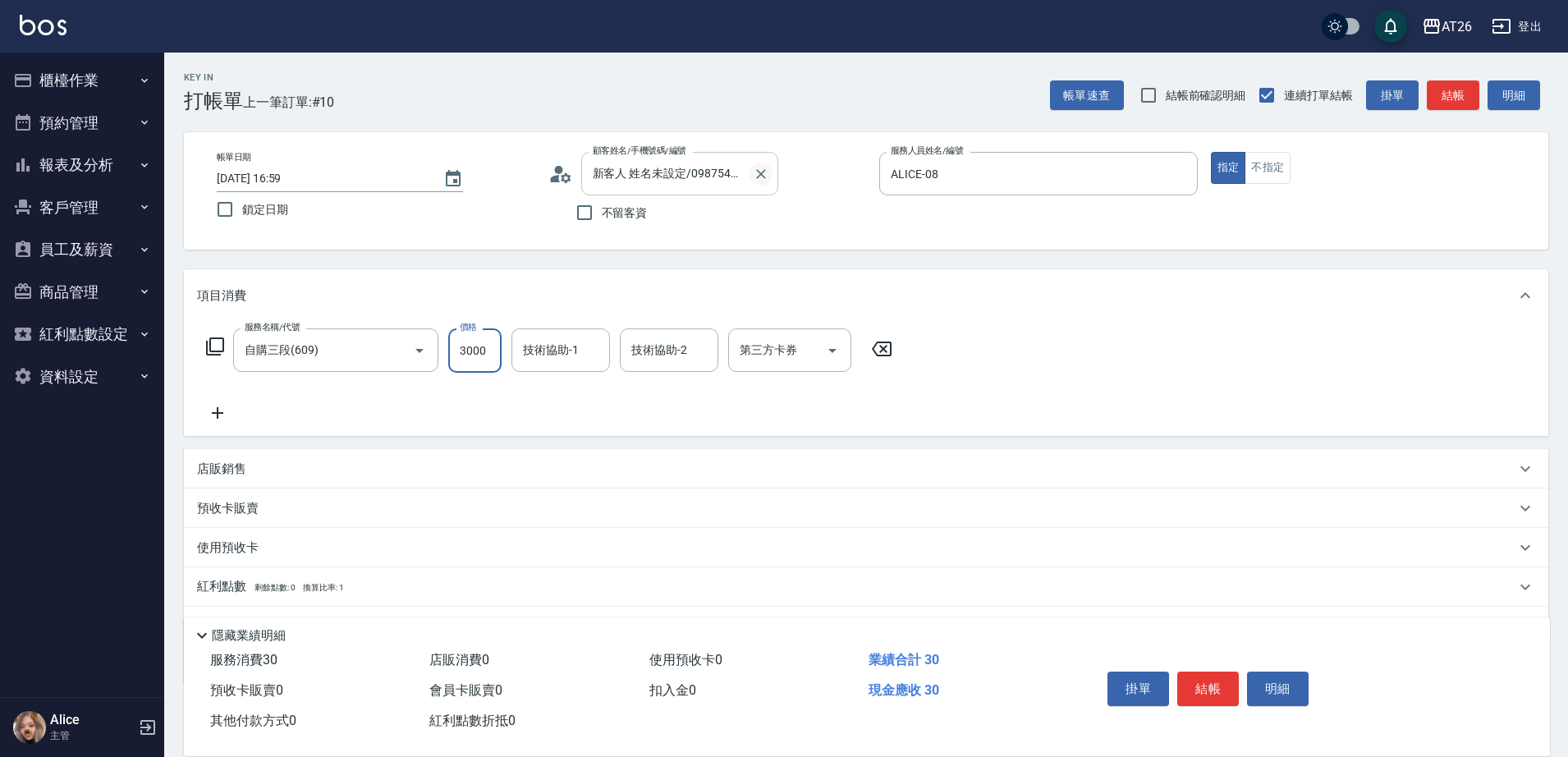
type input "300"
type input "3000"
type input "NANA-23"
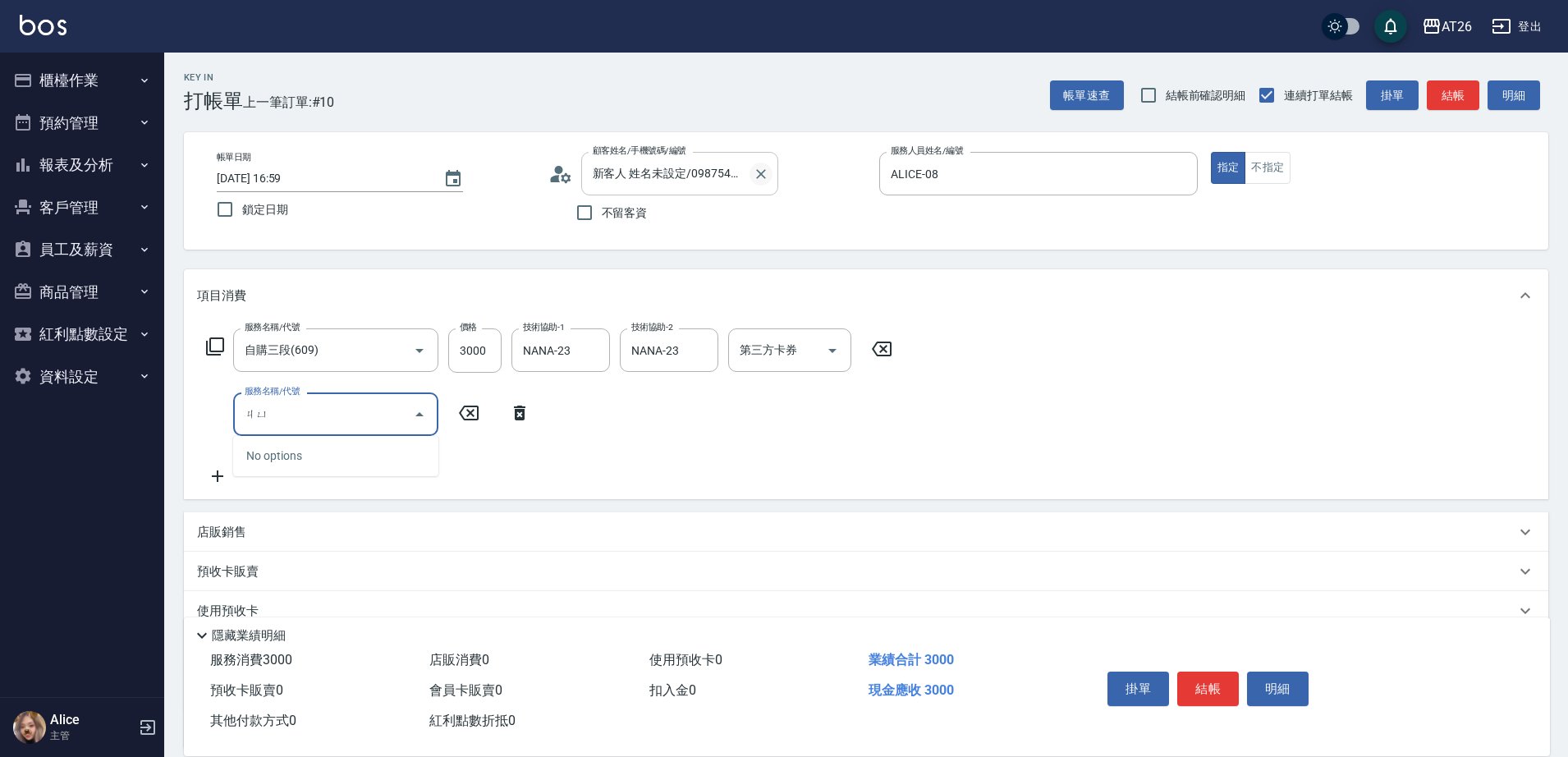
type input "局"
click at [402, 505] on span "局部調整 - 3000" at bounding box center [336, 510] width 205 height 27
type input "600"
type input "局部調整(719)"
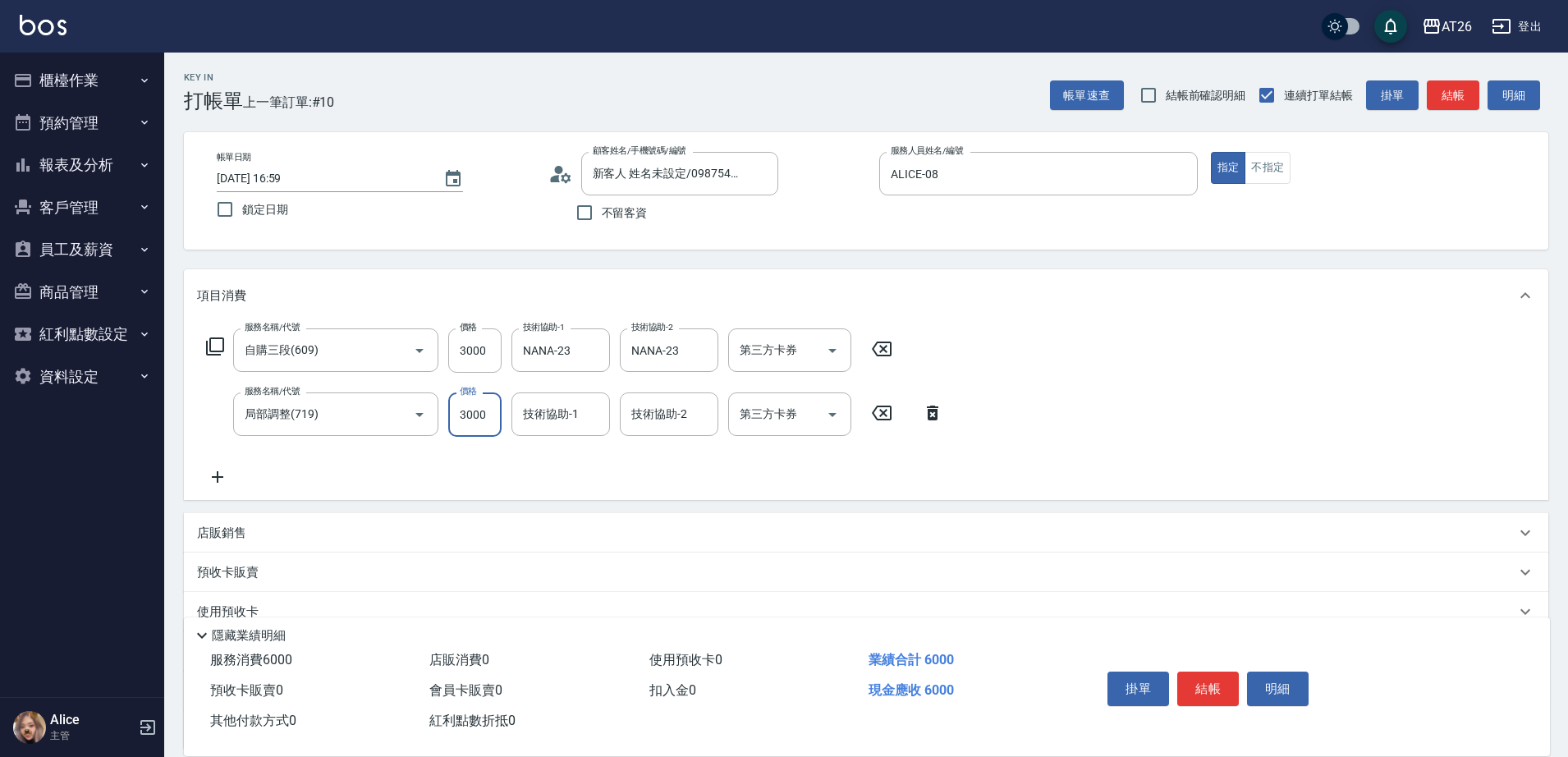
type input "1"
type input "300"
type input "10"
type input "310"
type input "1000"
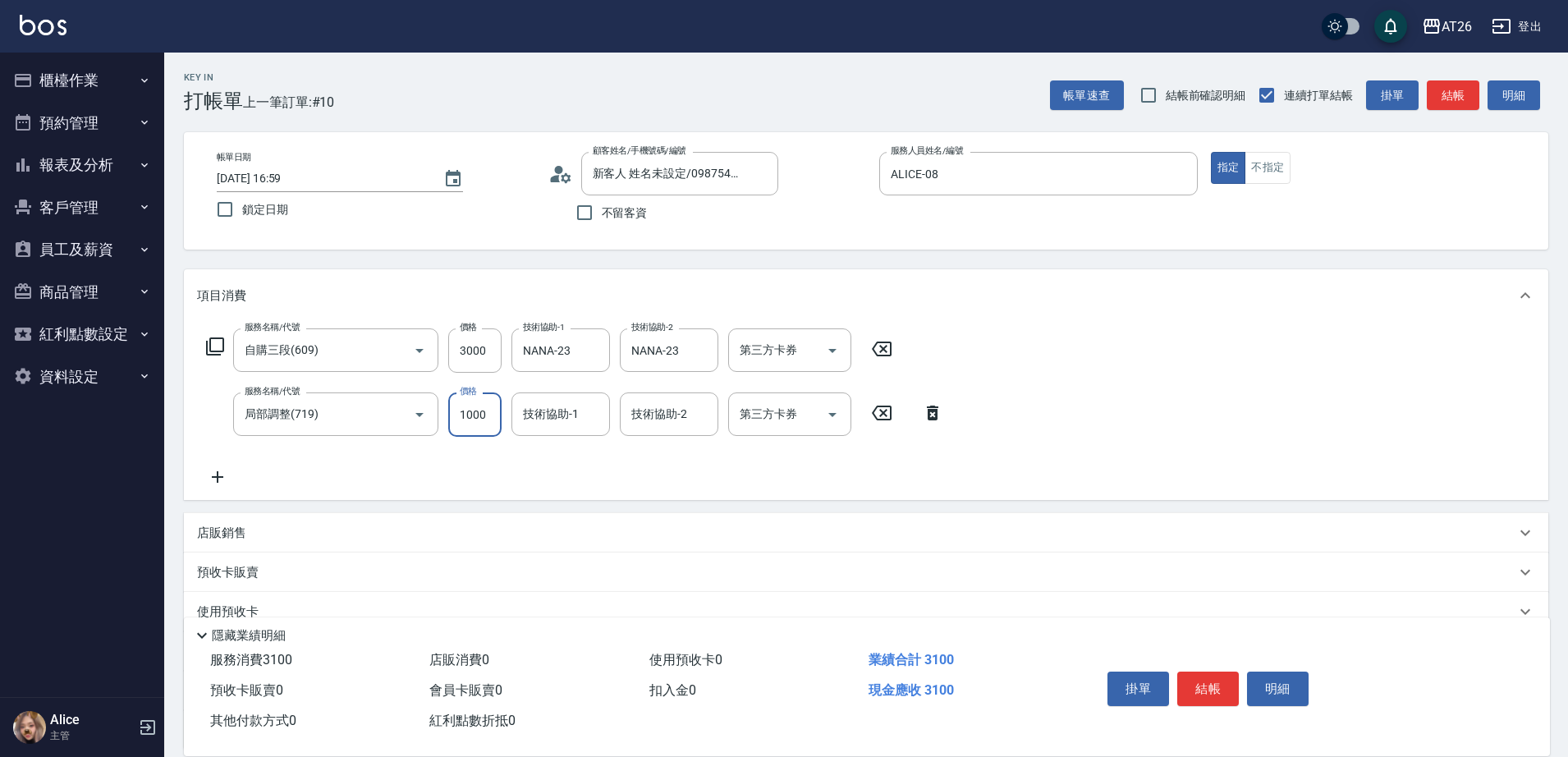
type input "400"
type input "1000"
type input "NANA-23"
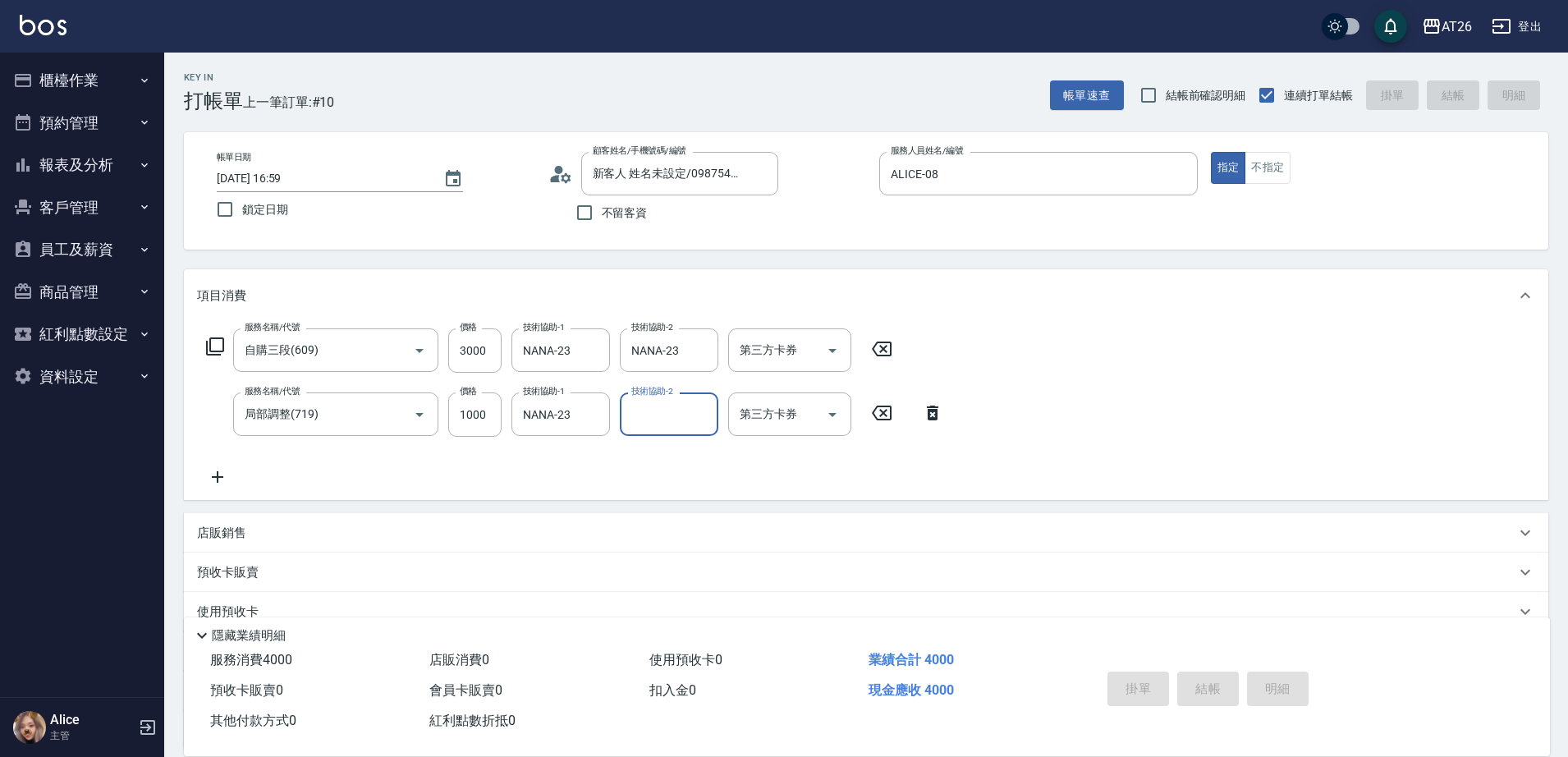
type input "2025/08/16 17:00"
type input "0"
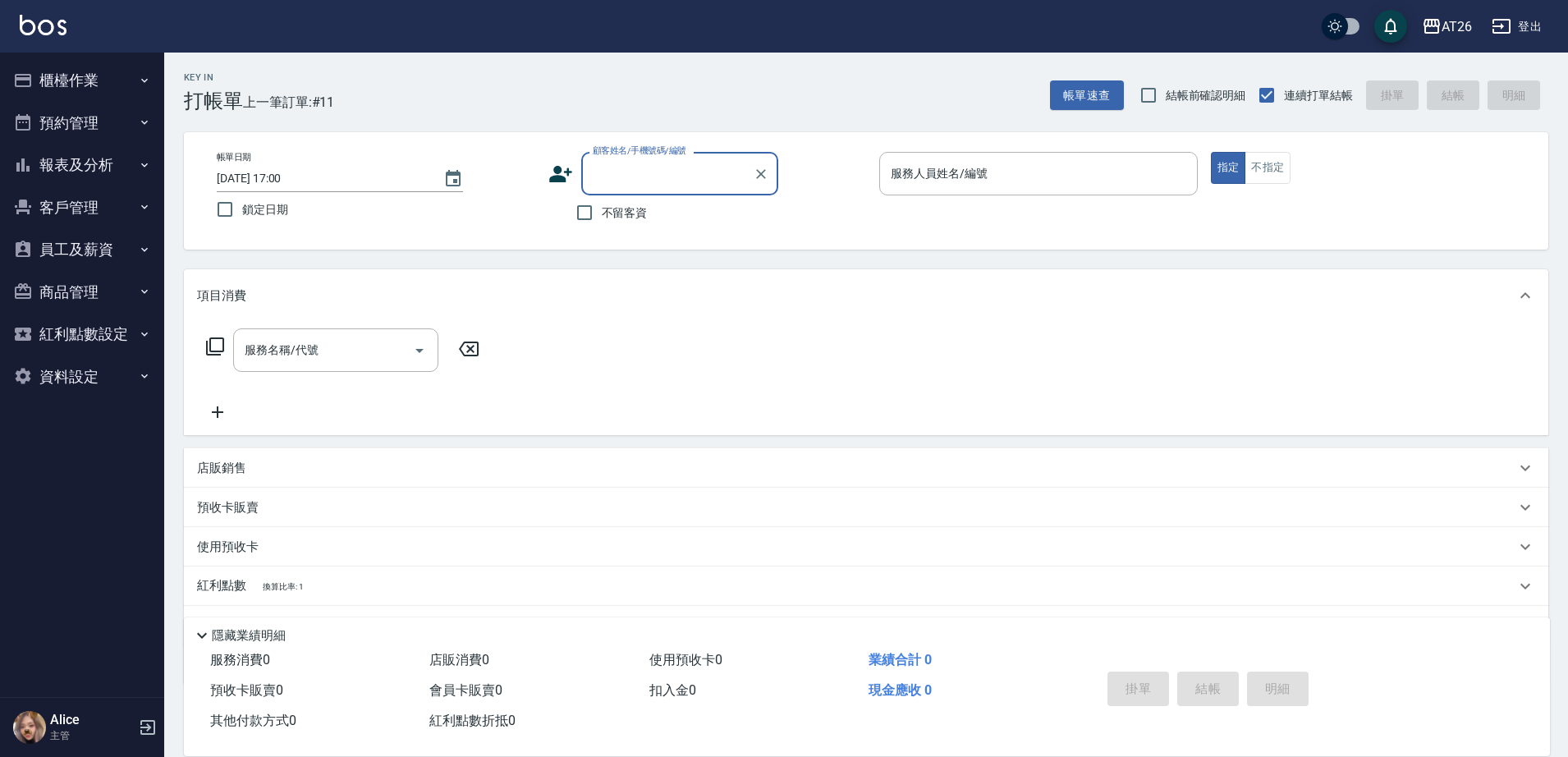
click at [109, 90] on button "櫃檯作業" at bounding box center [82, 80] width 151 height 43
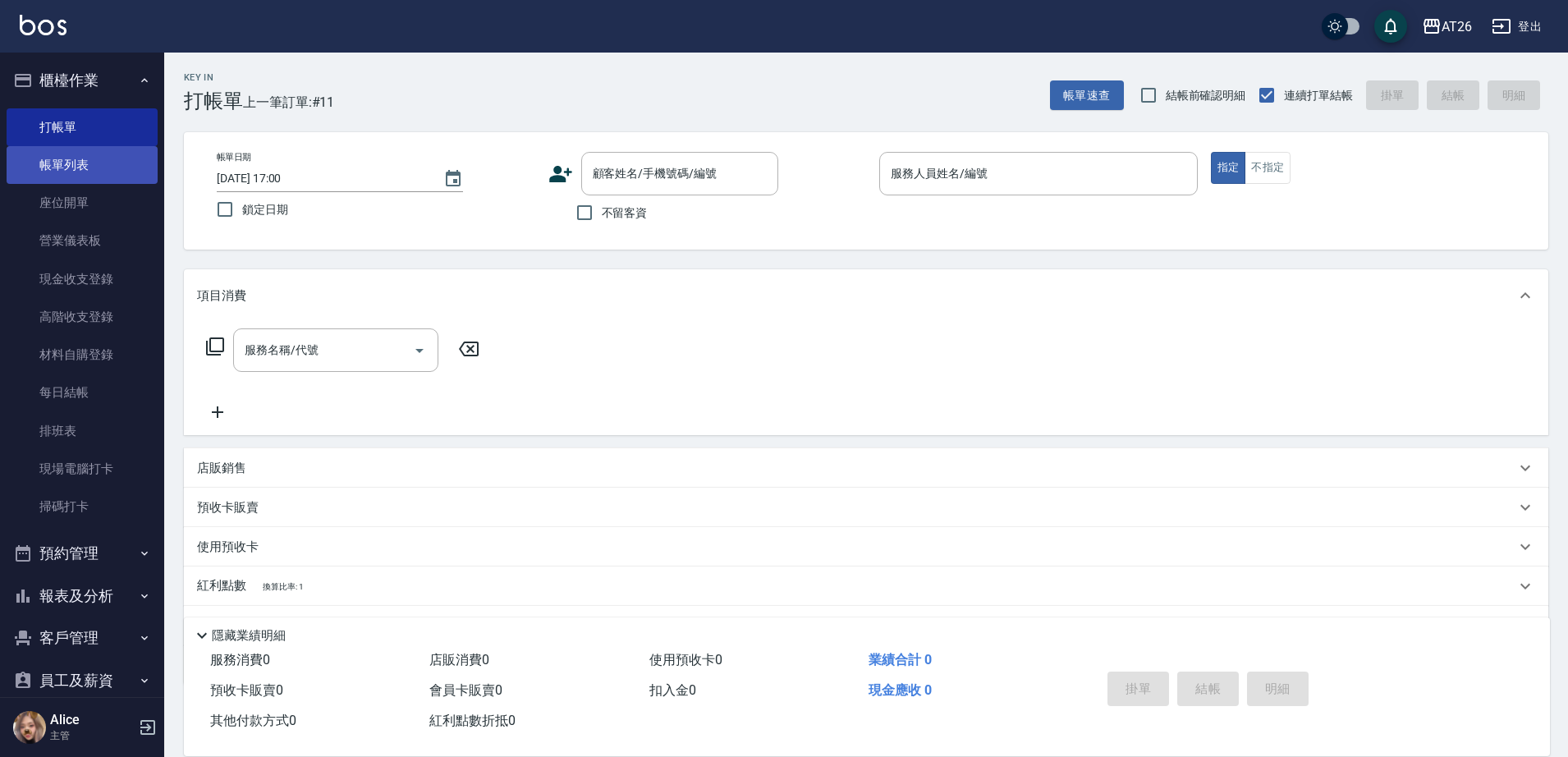
click at [123, 180] on link "帳單列表" at bounding box center [82, 165] width 151 height 37
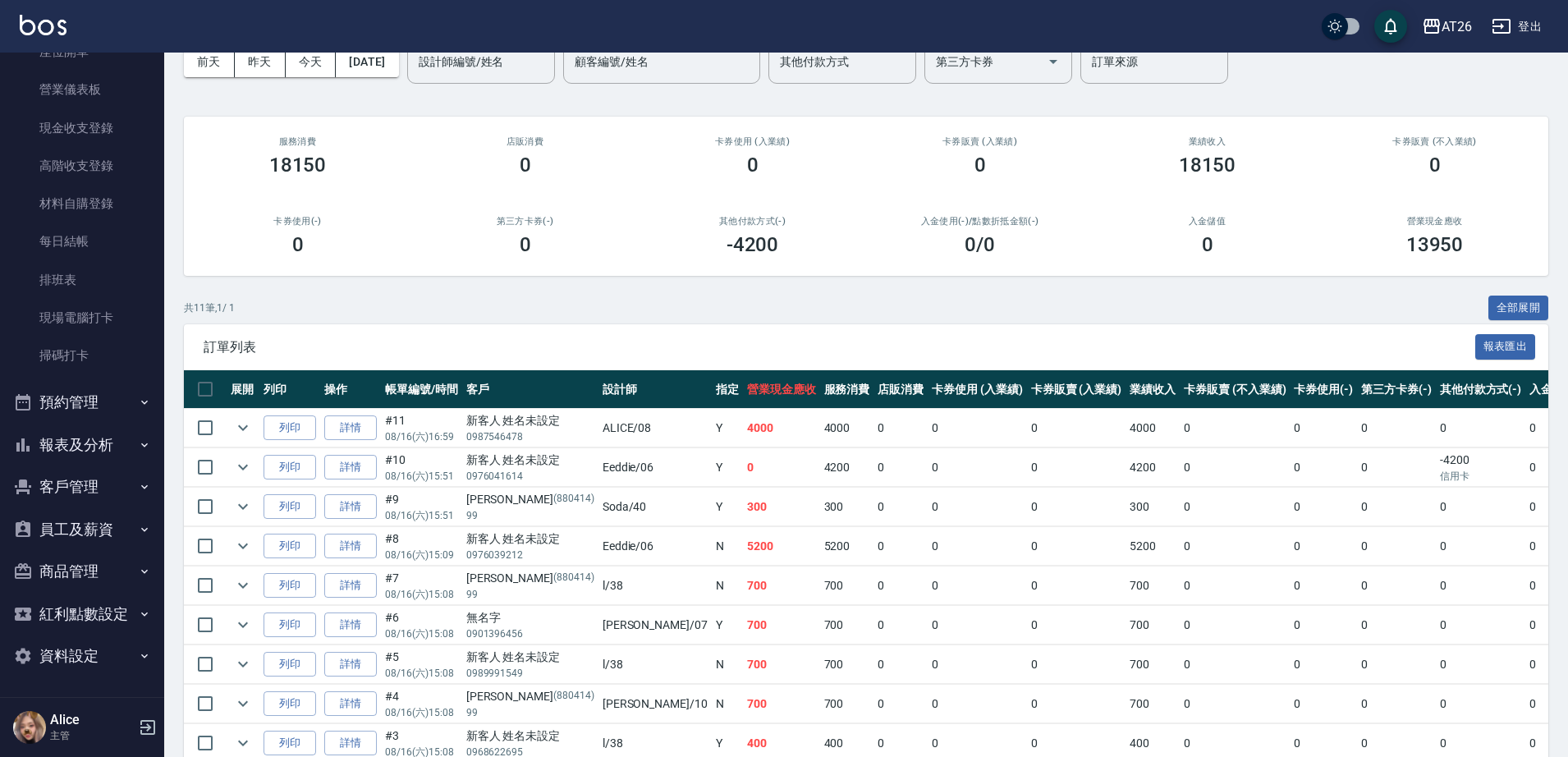
scroll to position [205, 0]
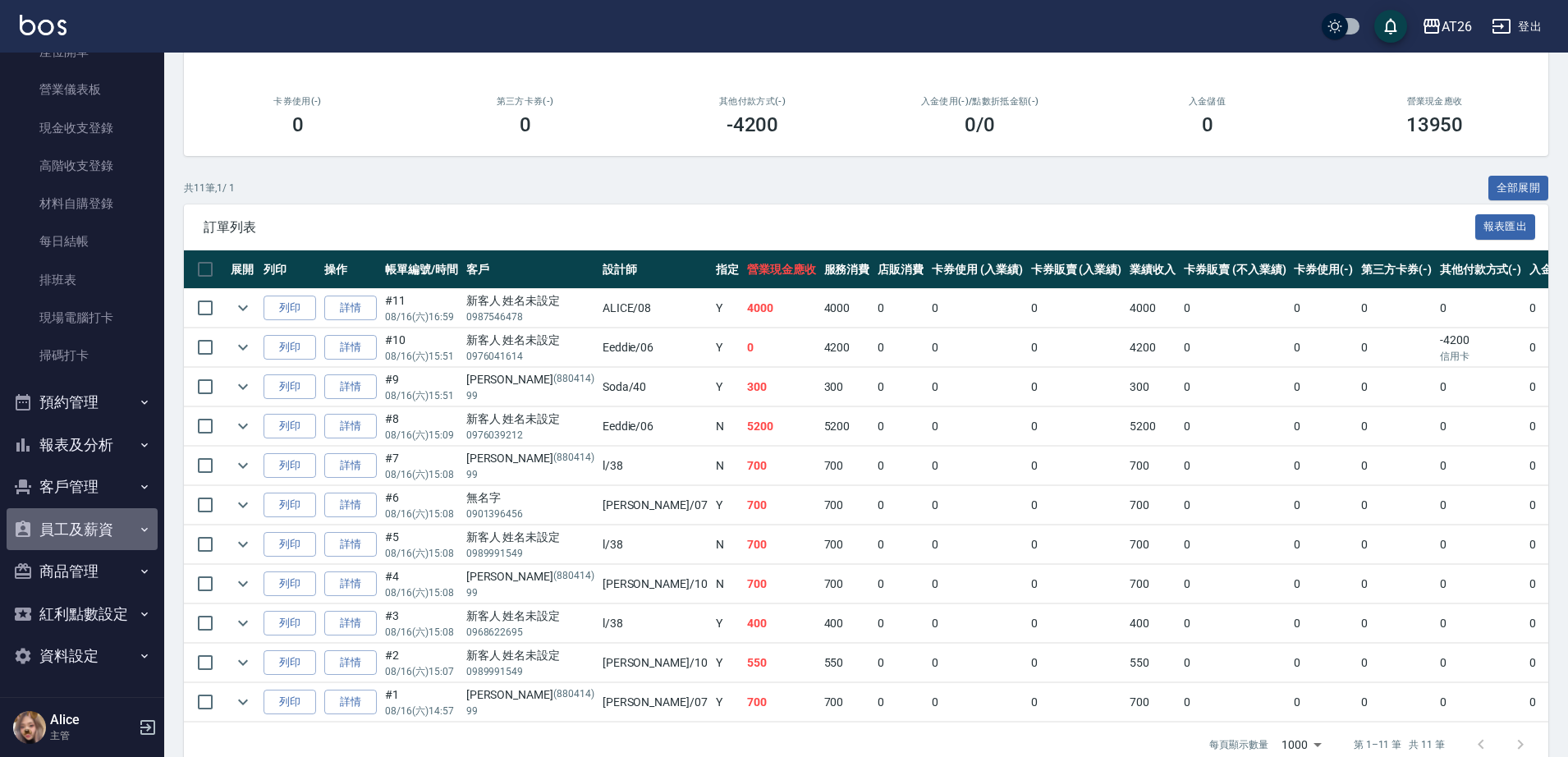
click at [92, 531] on button "員工及薪資" at bounding box center [82, 529] width 151 height 43
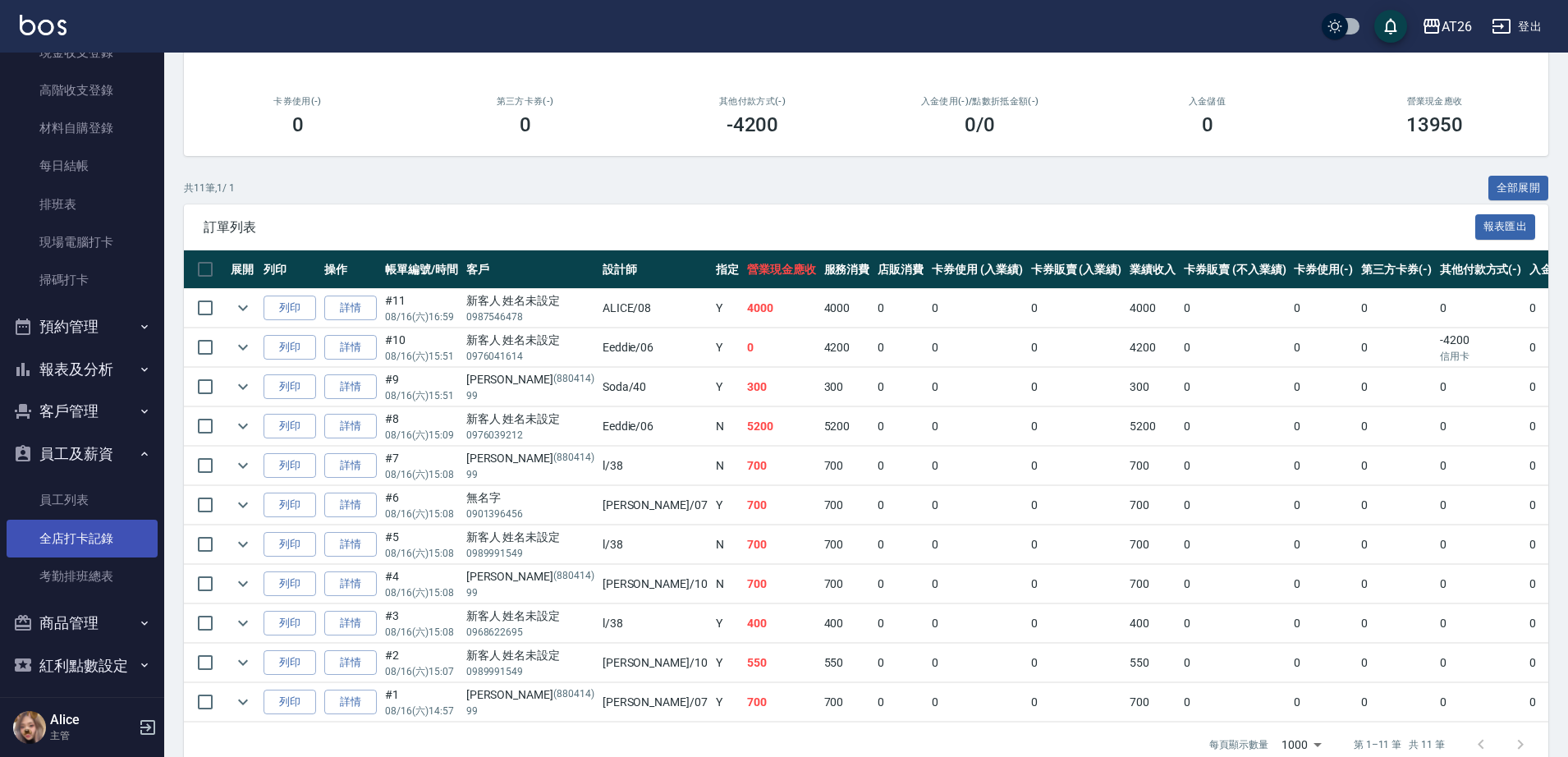
scroll to position [278, 0]
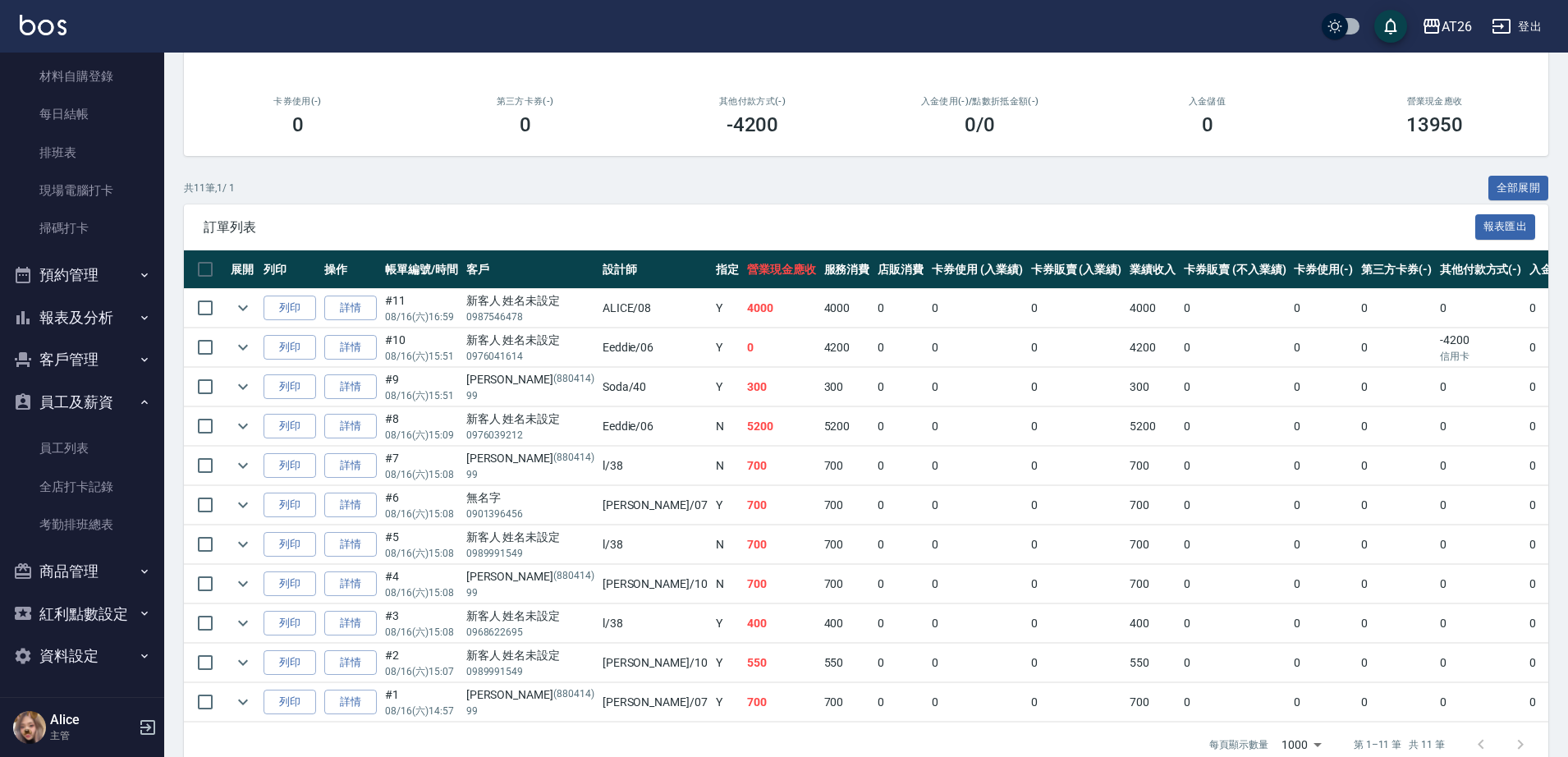
click at [54, 355] on button "客戶管理" at bounding box center [82, 359] width 151 height 43
click at [69, 323] on button "報表及分析" at bounding box center [82, 317] width 151 height 43
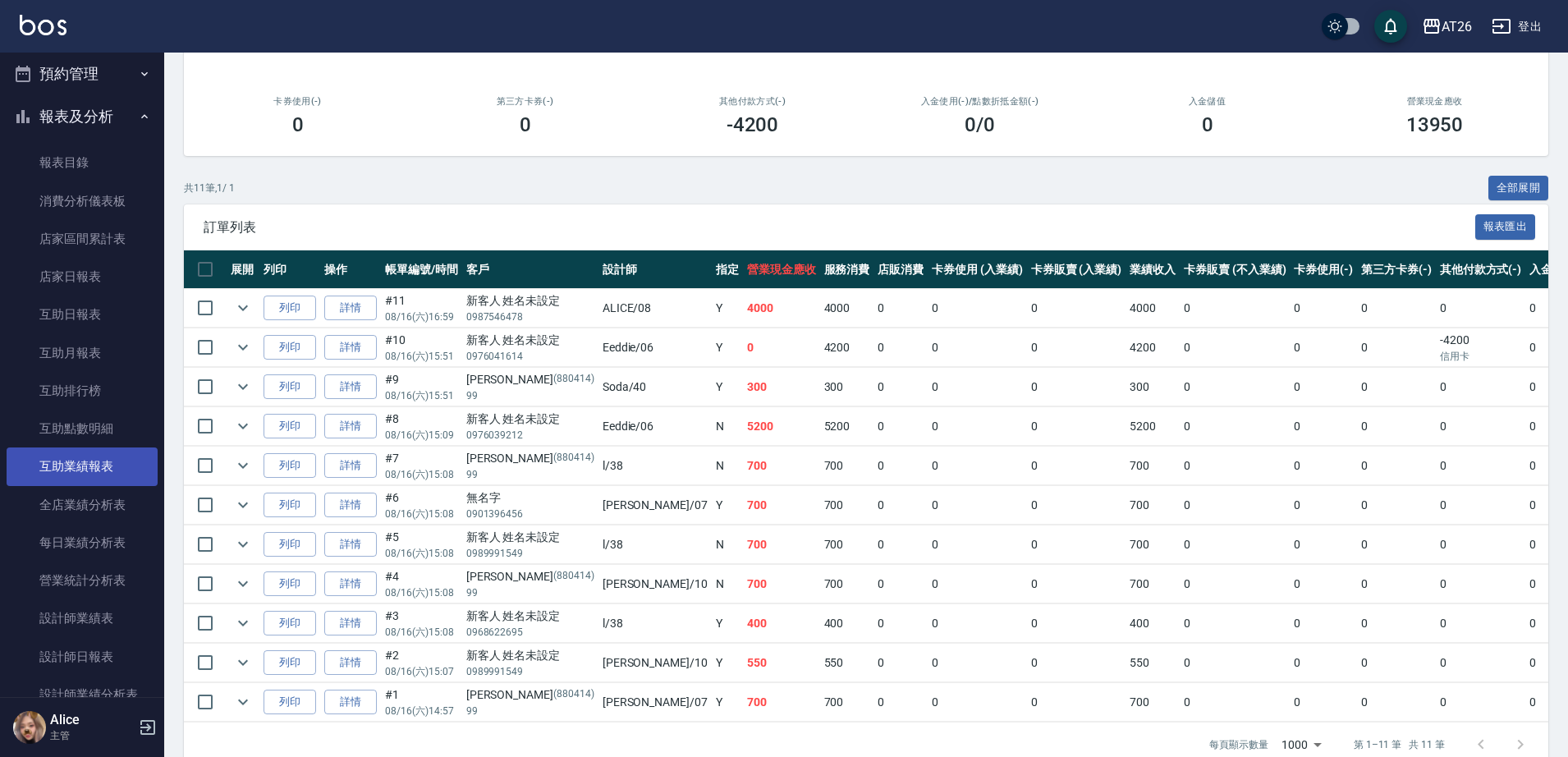
scroll to position [484, 0]
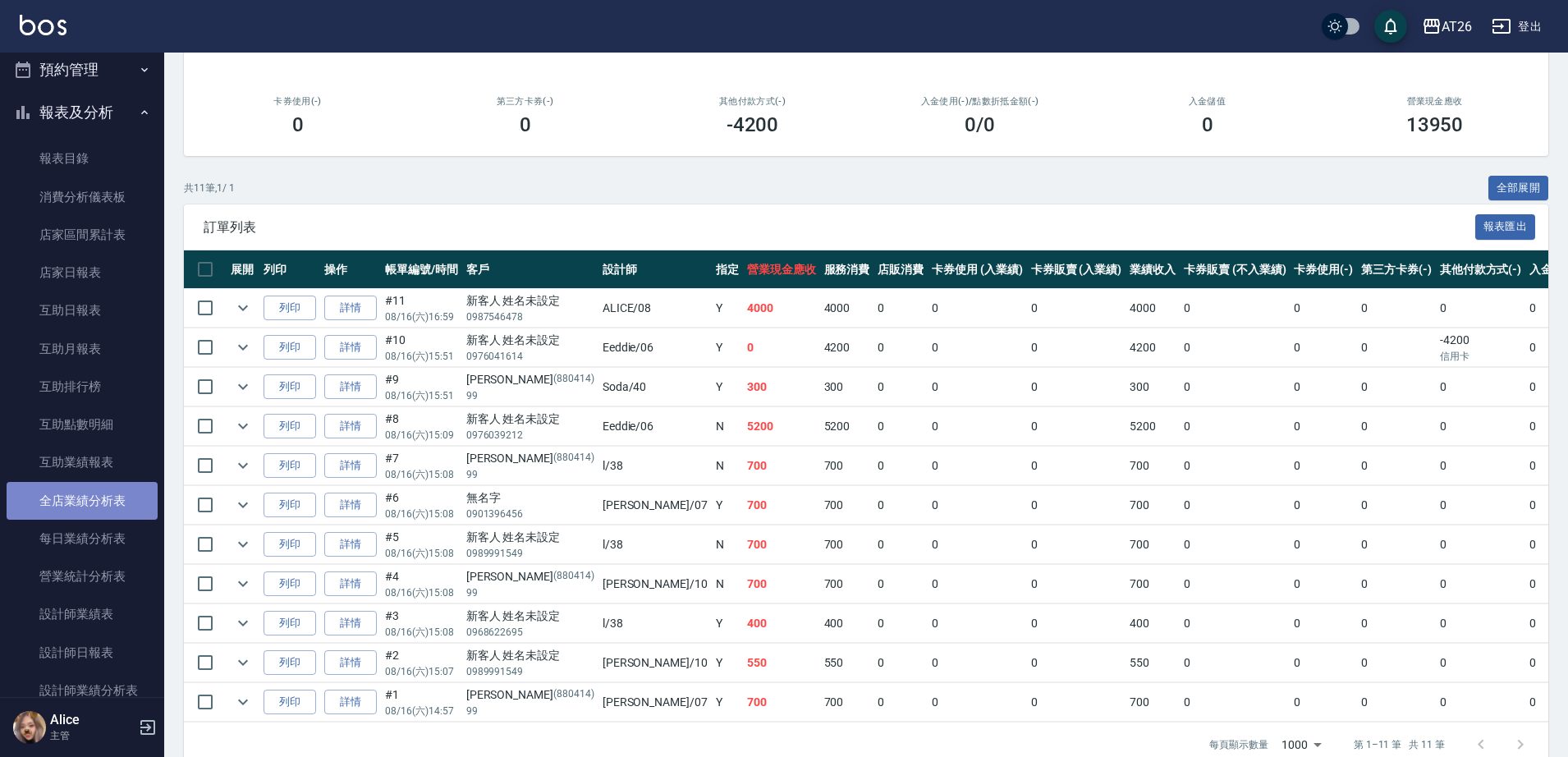
click at [121, 505] on link "全店業績分析表" at bounding box center [82, 500] width 151 height 37
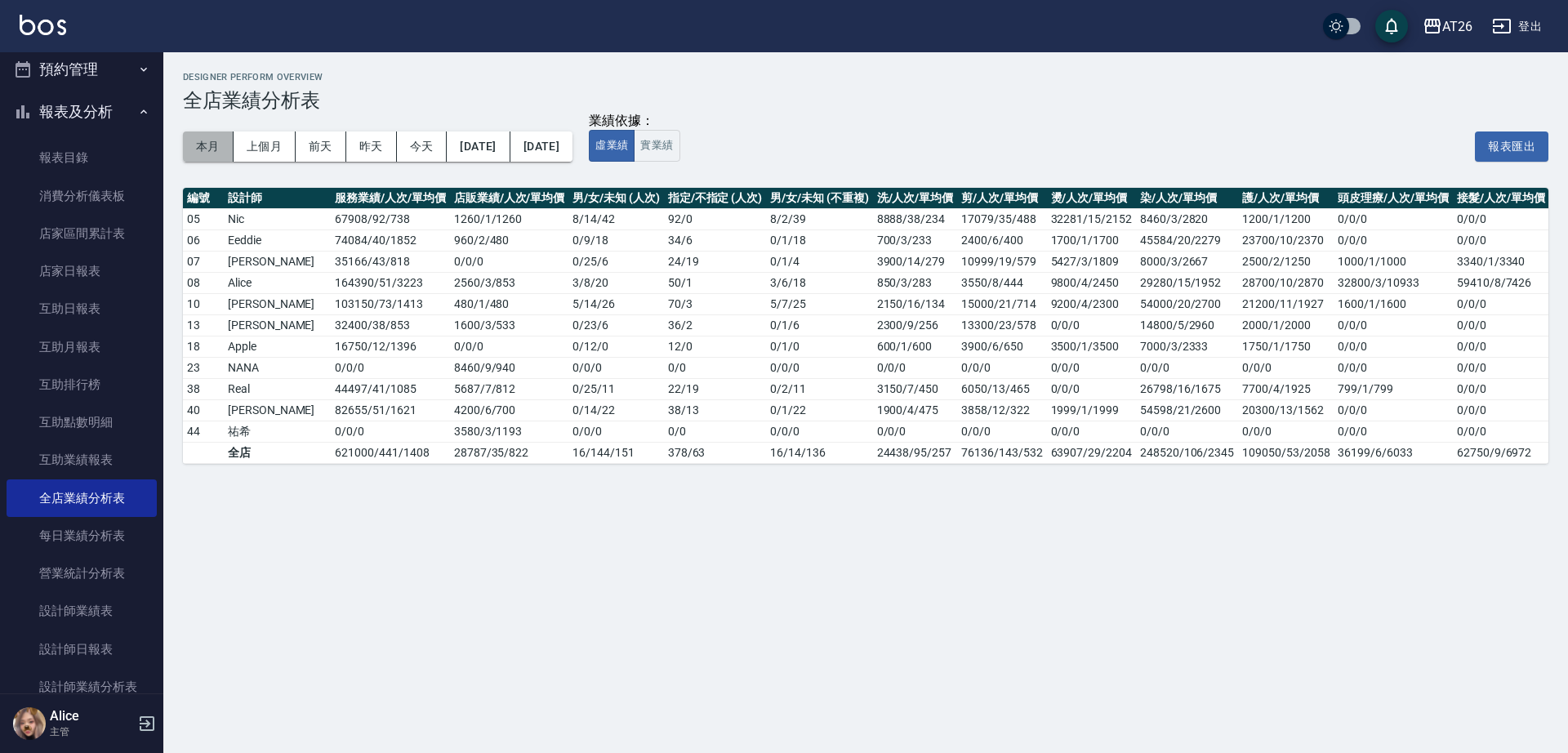
click at [202, 137] on button "本月" at bounding box center [208, 147] width 51 height 31
click at [680, 145] on button "實業績" at bounding box center [655, 146] width 45 height 32
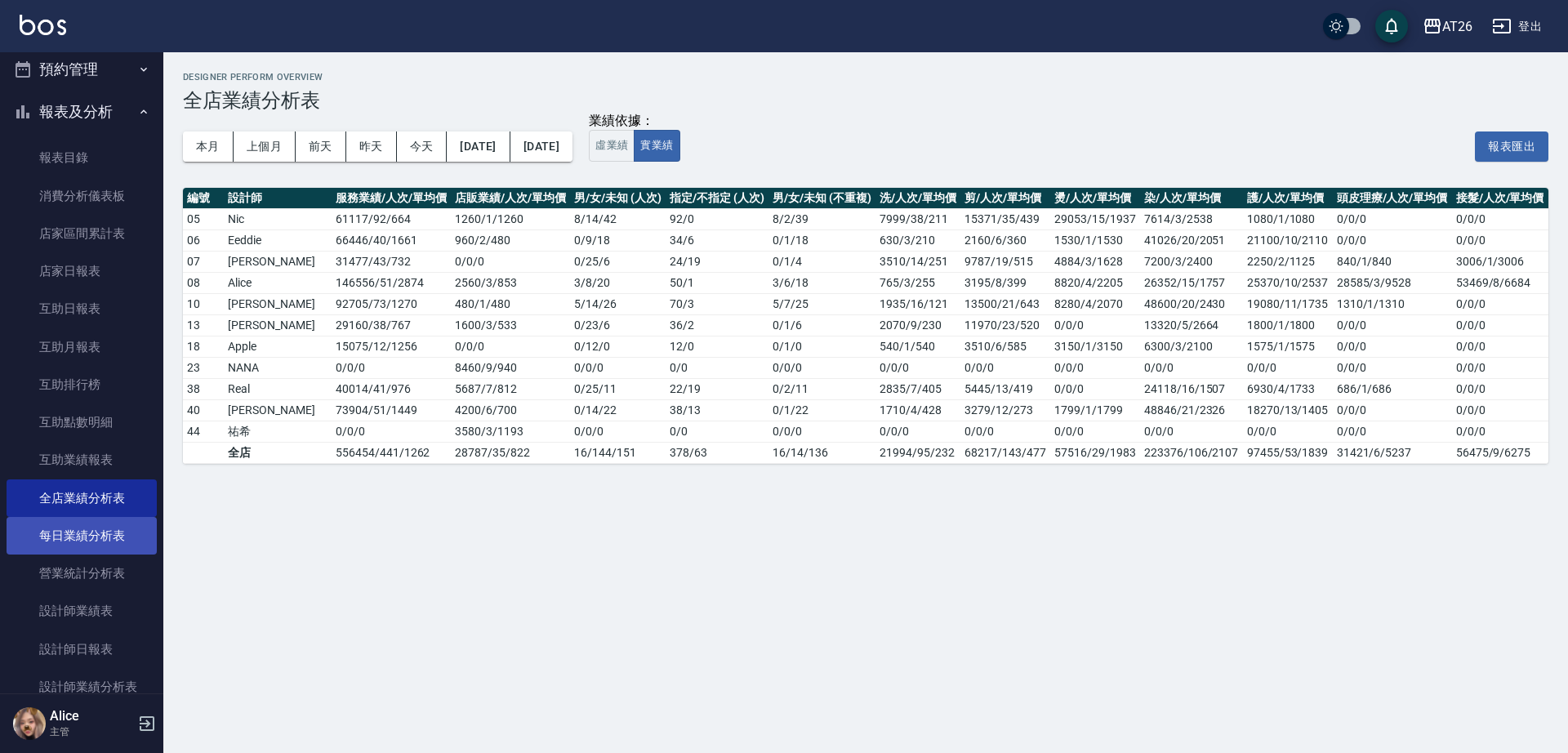
click at [116, 539] on link "每日業績分析表" at bounding box center [82, 536] width 150 height 37
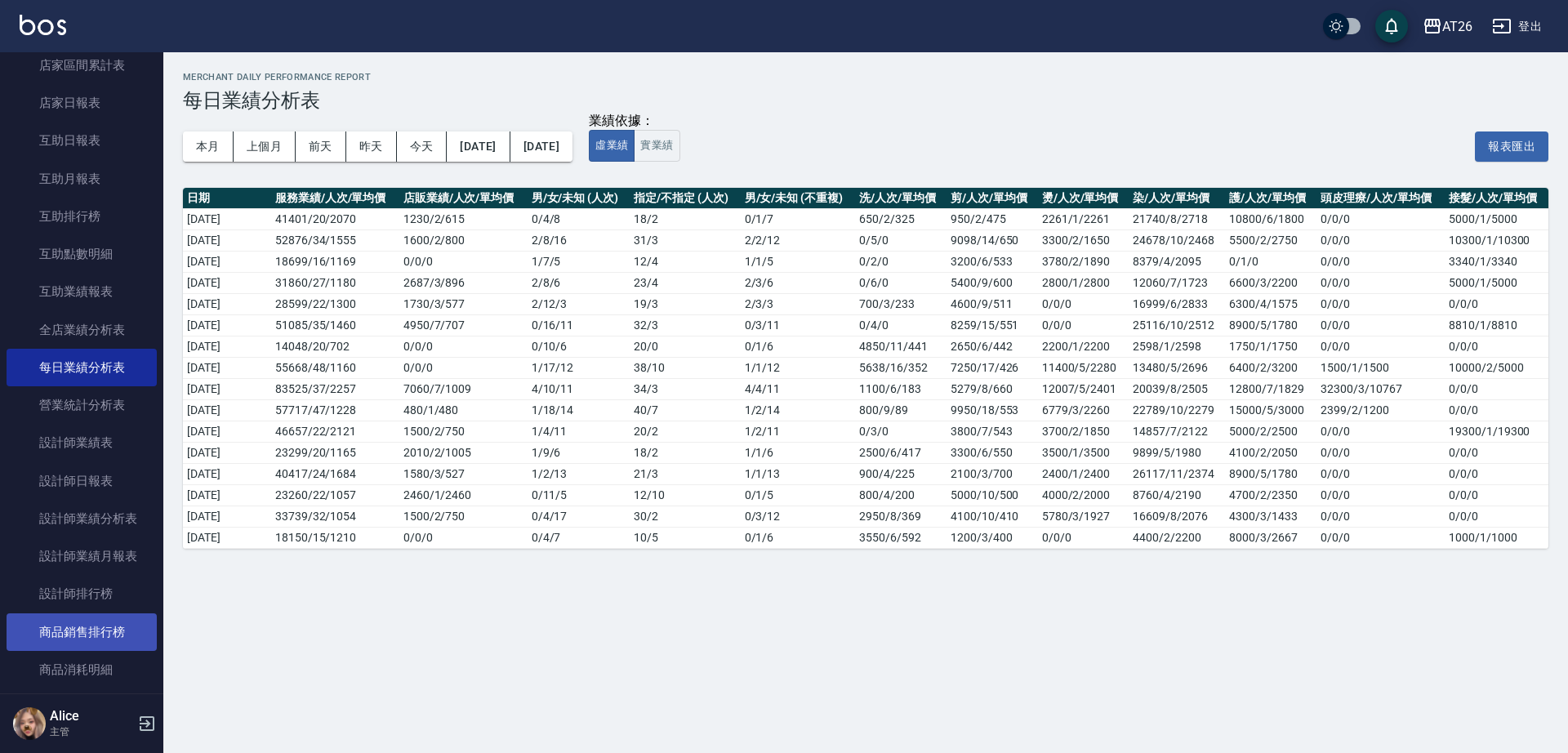
scroll to position [685, 0]
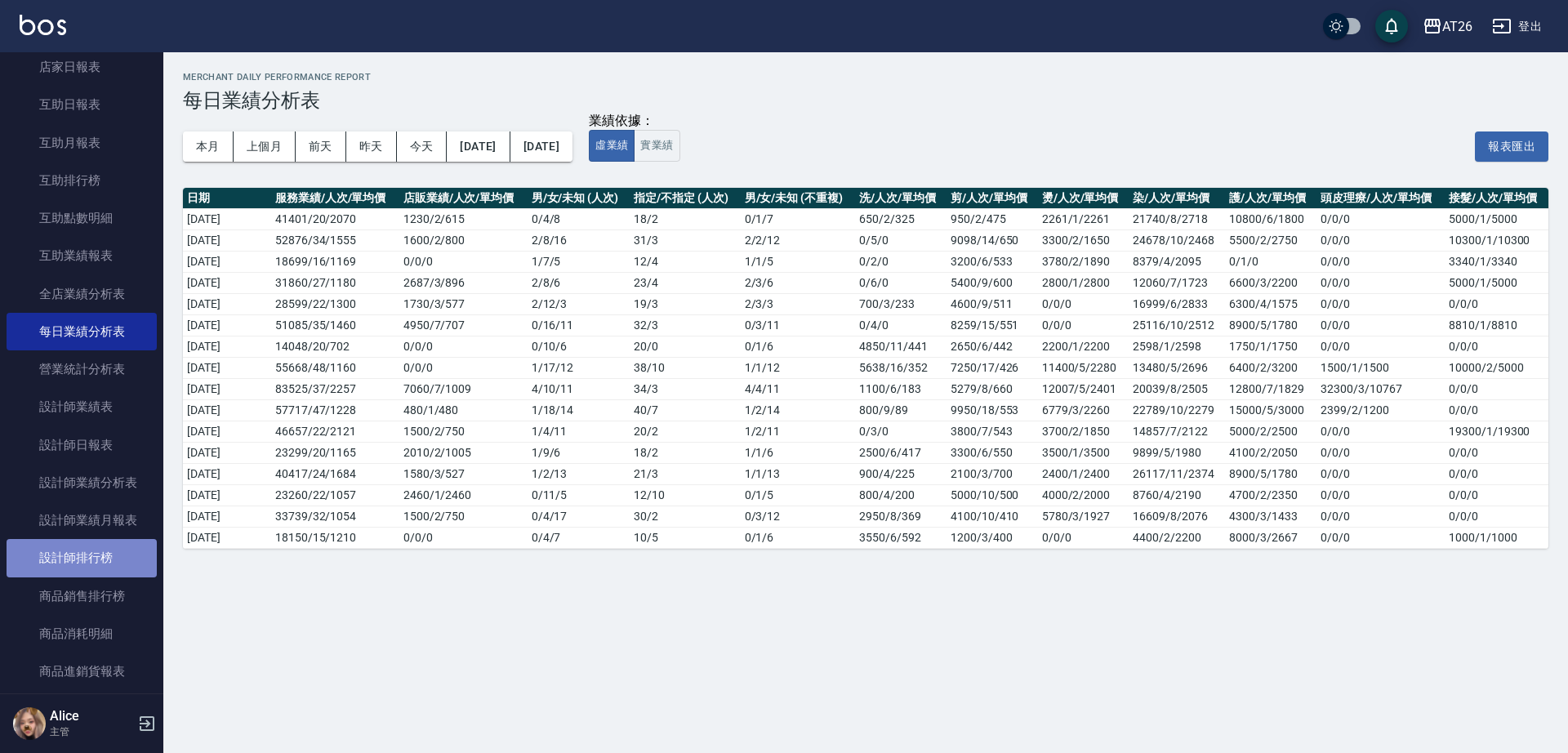
click at [121, 572] on link "設計師排行榜" at bounding box center [82, 557] width 150 height 37
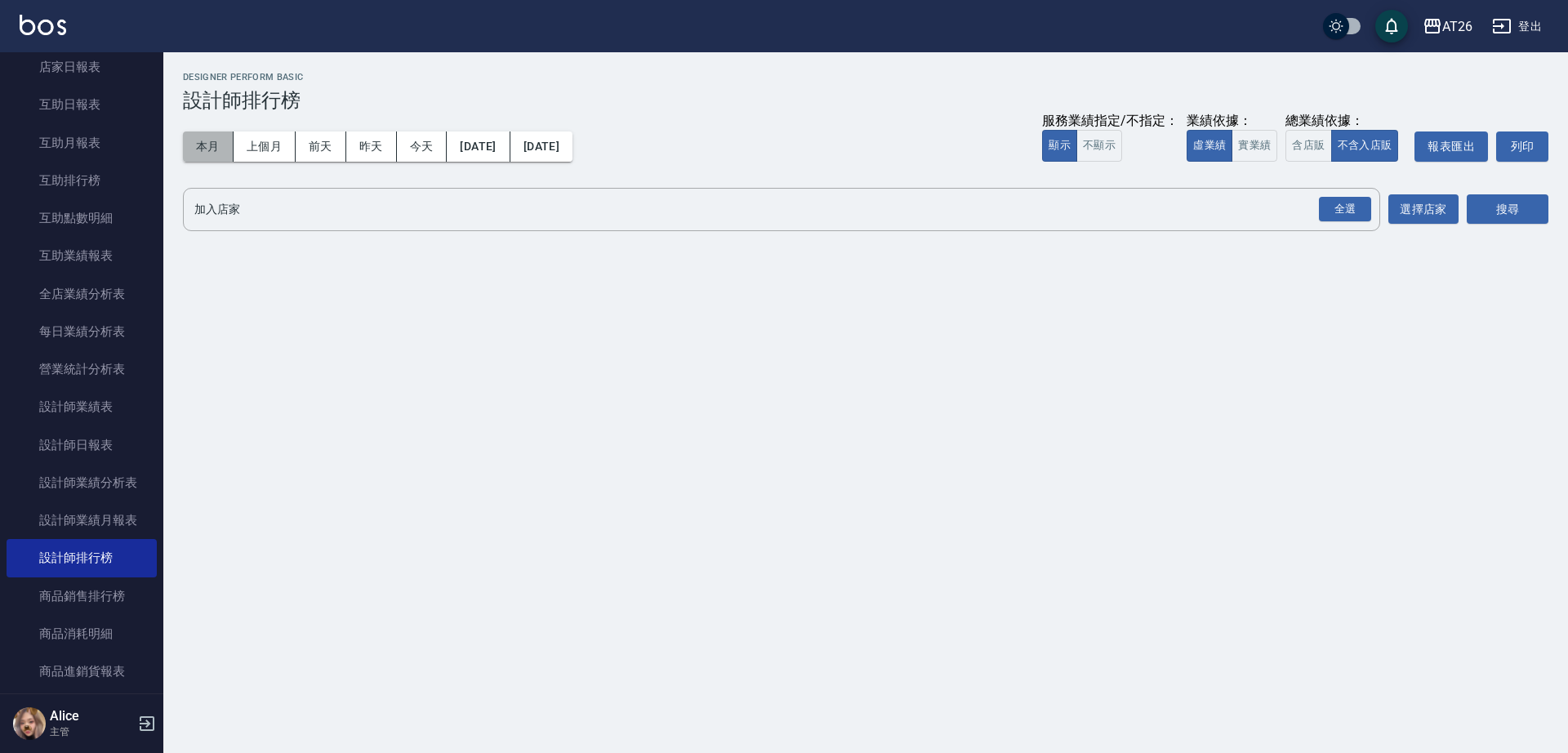
click at [197, 155] on button "本月" at bounding box center [208, 147] width 51 height 31
click at [1356, 205] on div "全選" at bounding box center [1344, 209] width 52 height 25
click at [242, 207] on icon at bounding box center [240, 210] width 18 height 18
click at [305, 208] on span "DA蘆洲" at bounding box center [324, 210] width 132 height 17
click at [385, 209] on icon at bounding box center [394, 210] width 18 height 18
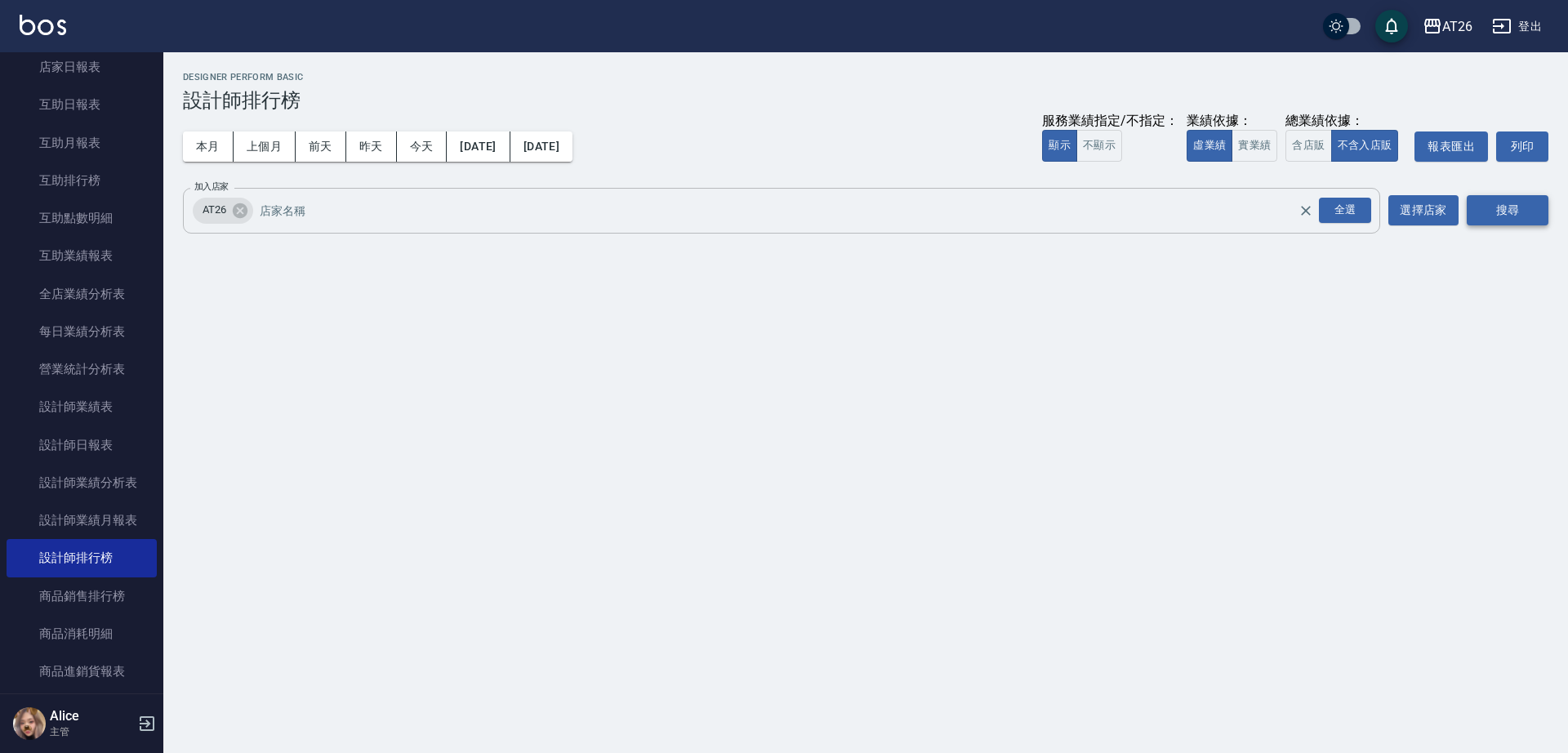
click at [1509, 218] on button "搜尋" at bounding box center [1508, 210] width 82 height 31
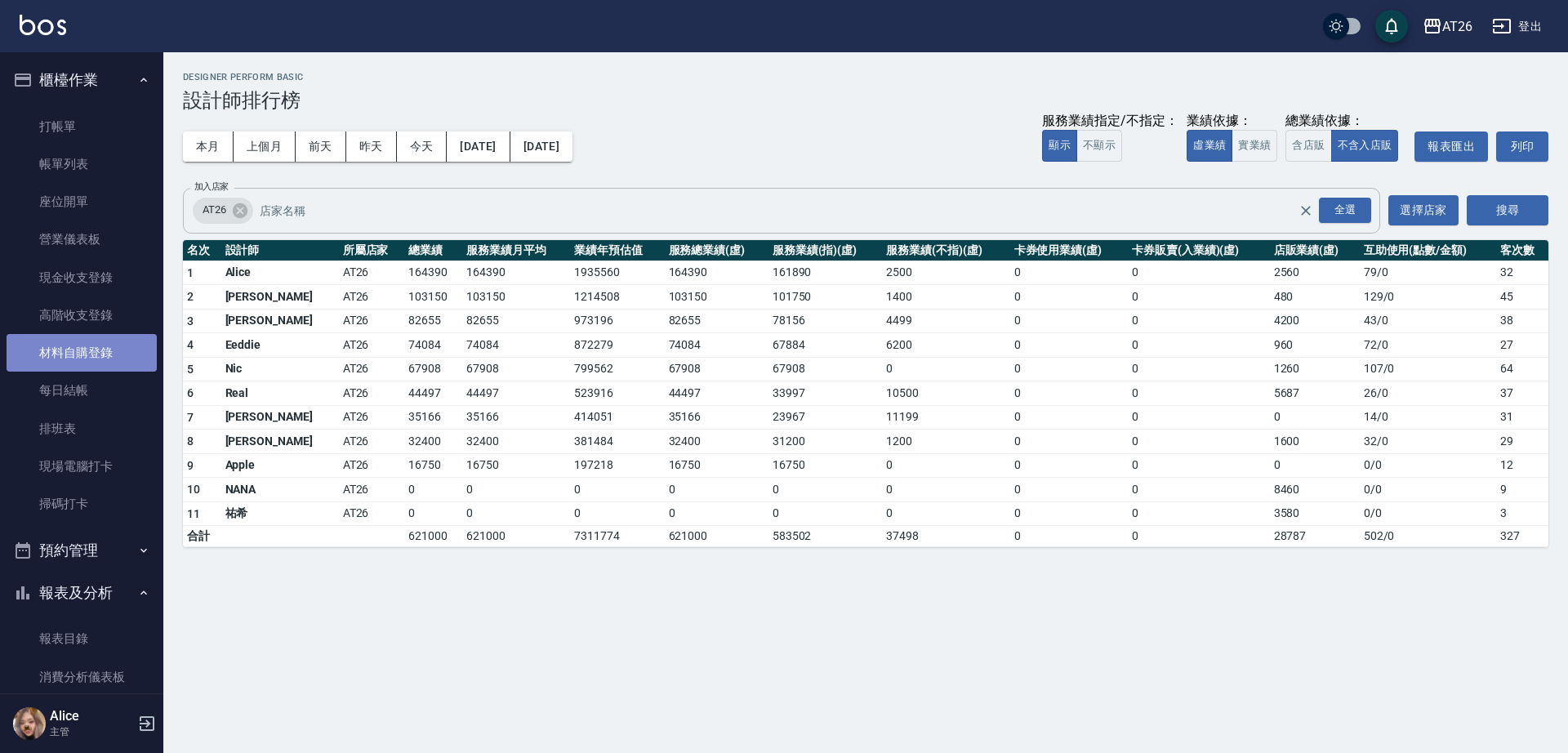
click at [117, 349] on link "材料自購登錄" at bounding box center [82, 353] width 150 height 37
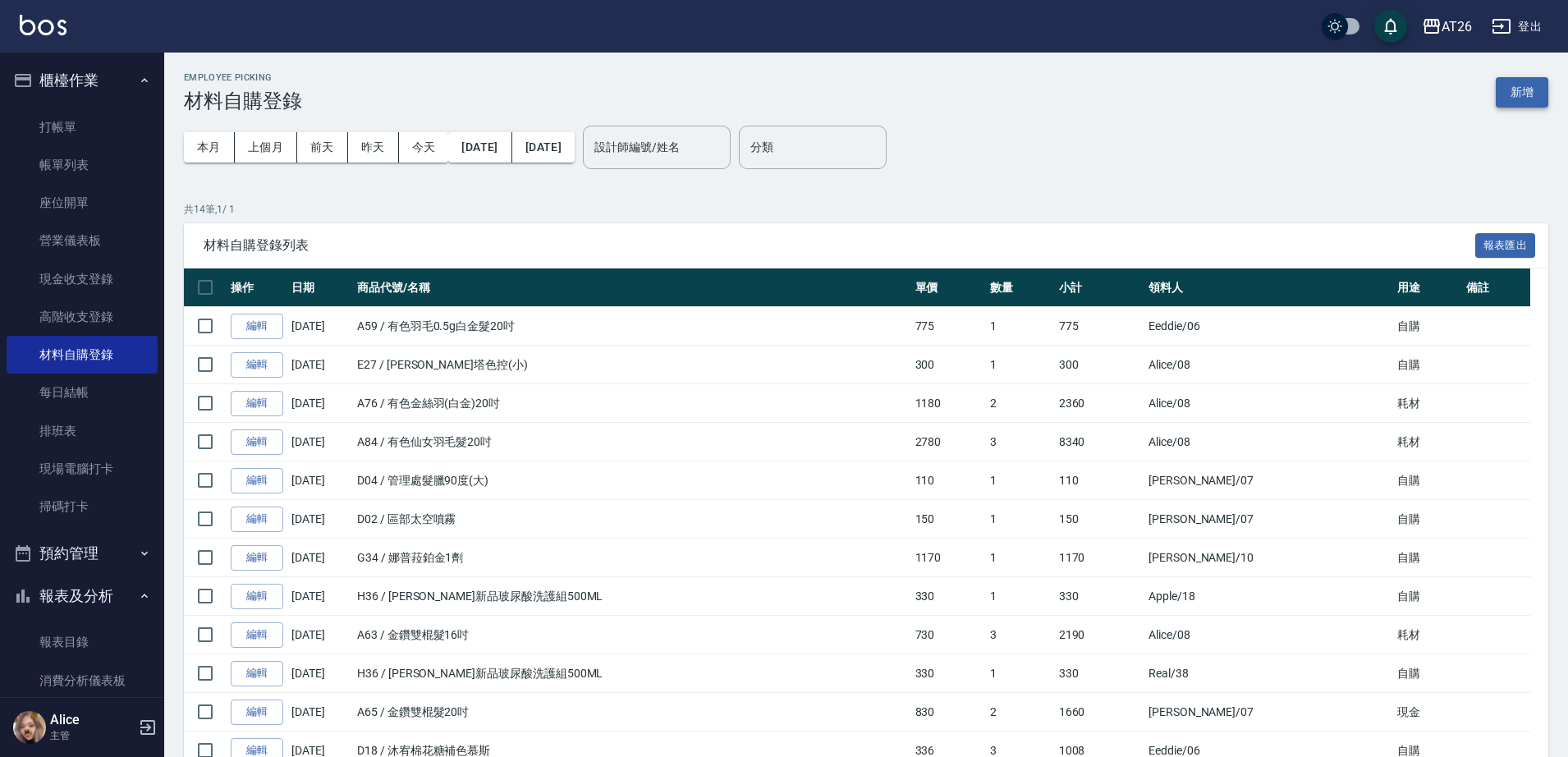
click at [1516, 78] on button "新增" at bounding box center [1521, 92] width 52 height 31
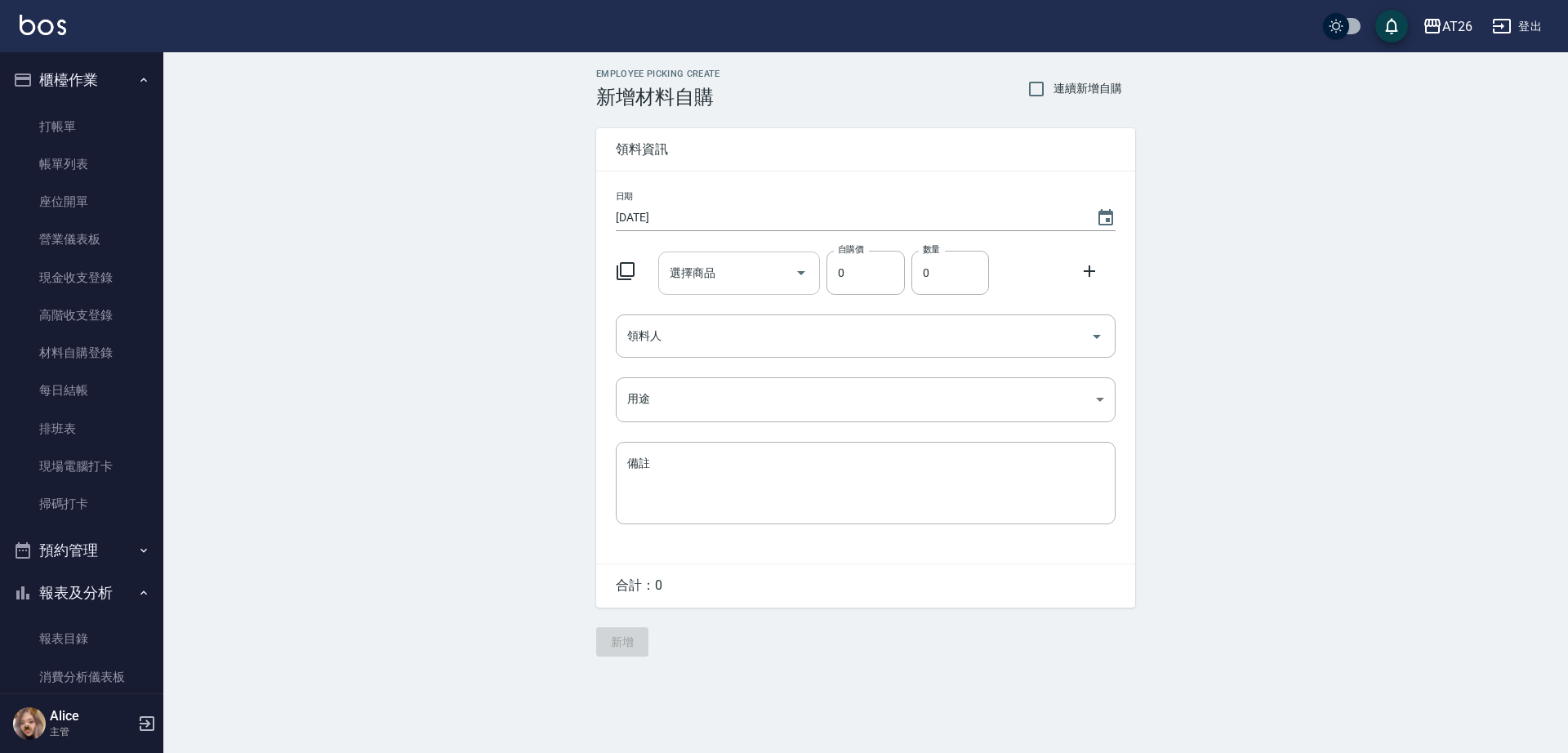
click at [696, 295] on div "日期 2025/08/16 選擇商品 選擇商品 自購價 0 自購價 數量 0 數量 領料人 領料人 用途 ​ 用途 備註 x 備註" at bounding box center [865, 368] width 538 height 392
click at [702, 280] on div "選擇商品 選擇商品" at bounding box center [739, 273] width 162 height 44
type input "r"
type input "間"
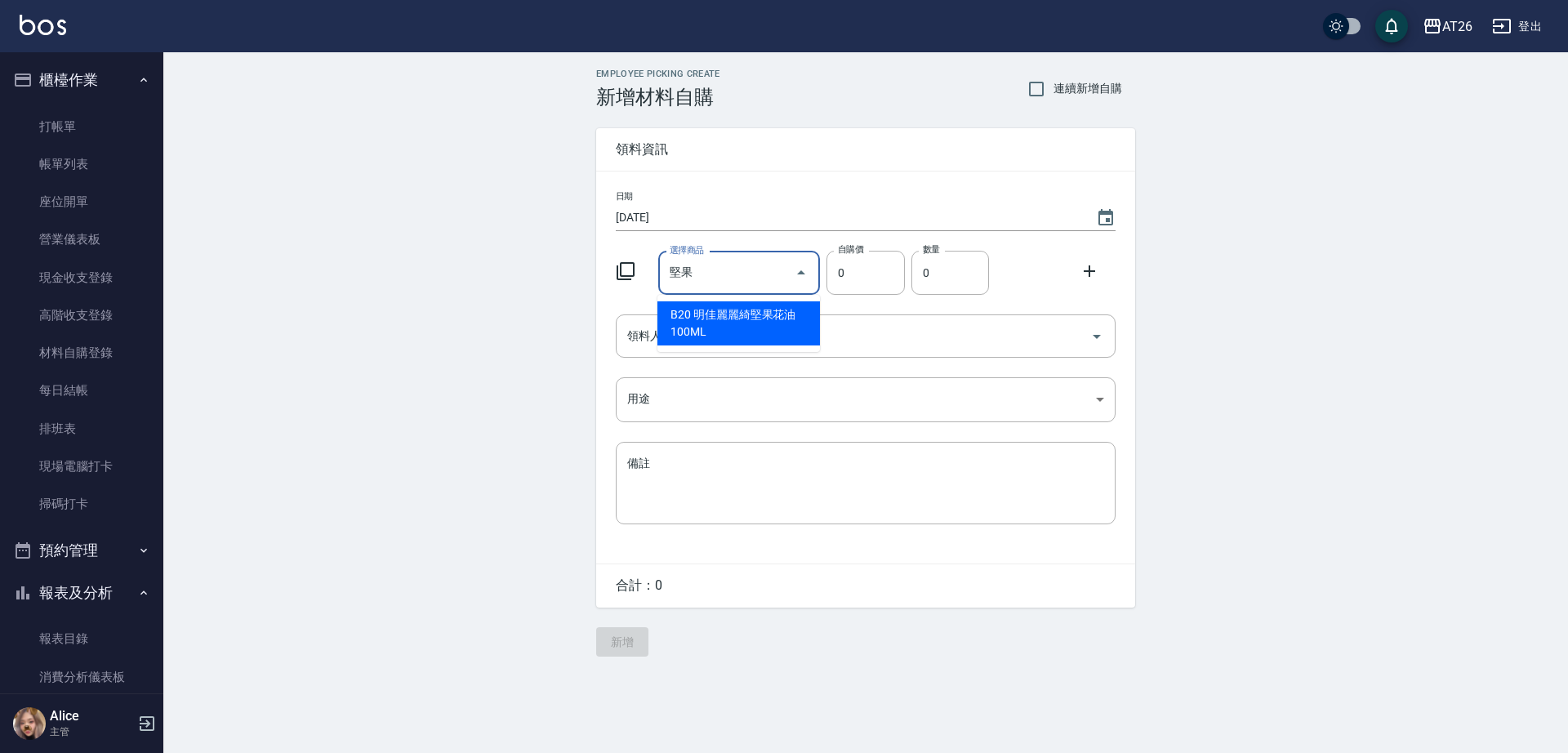
type input "明佳麗麗綺堅果花油 100ML"
type input "480"
type input "1"
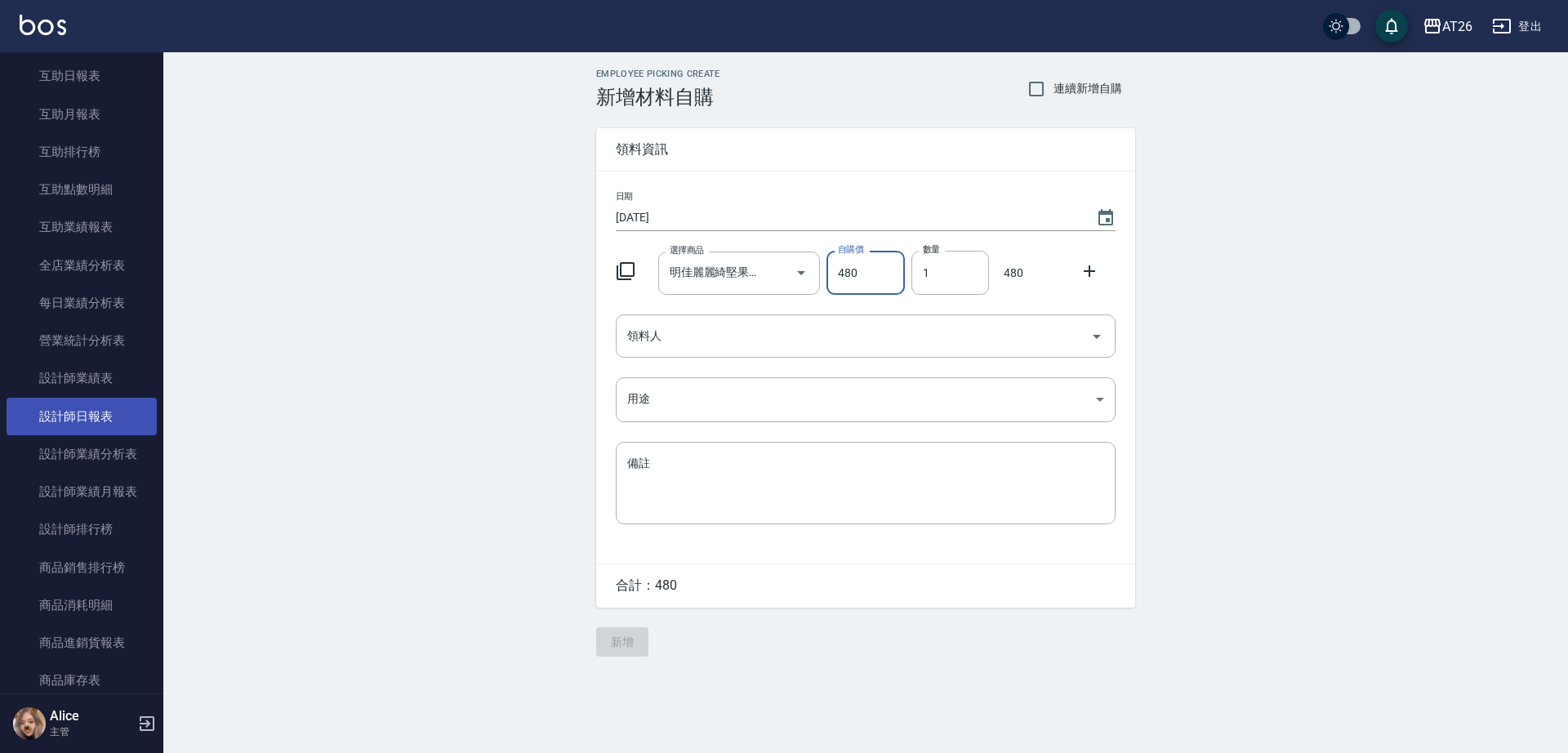
scroll to position [715, 0]
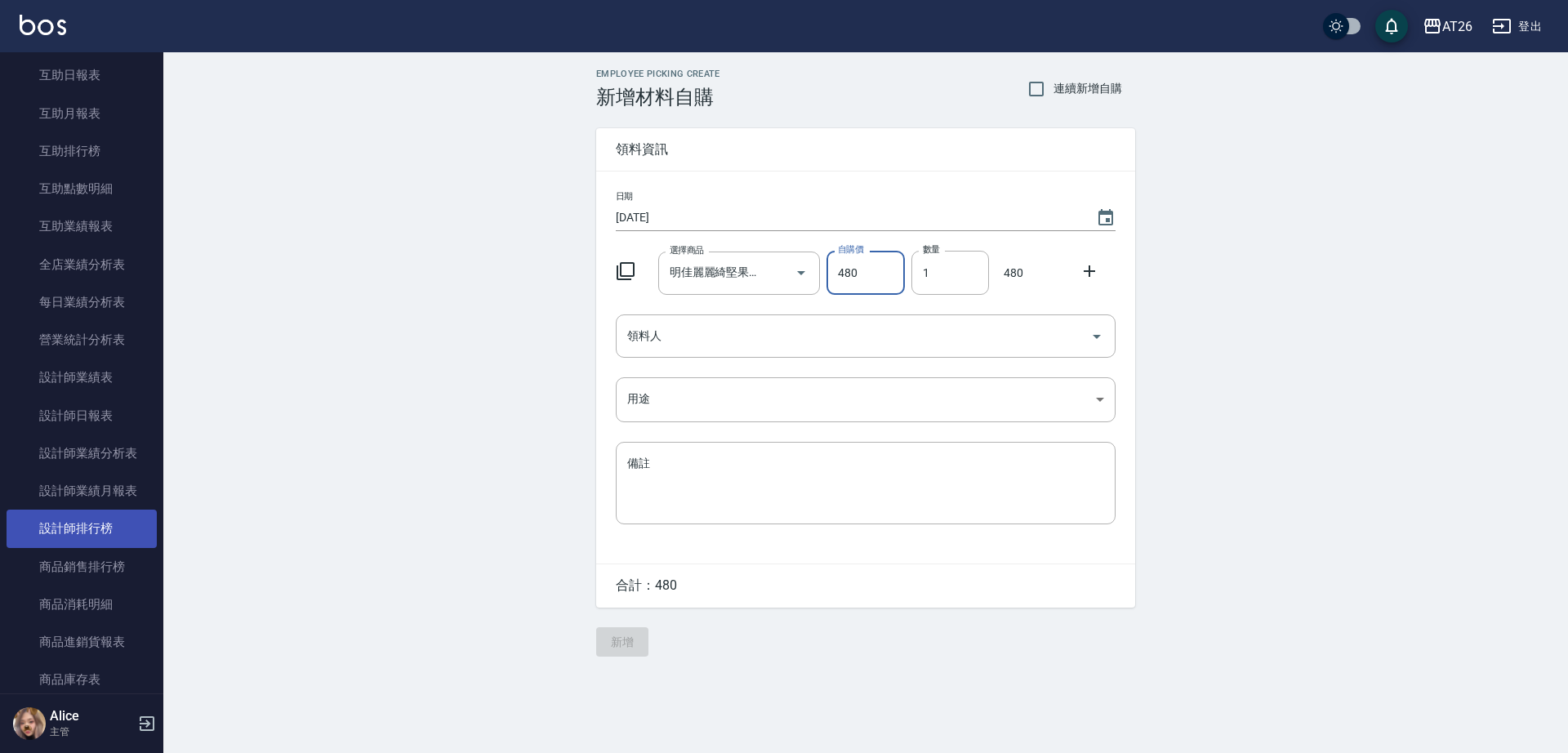
click at [110, 524] on link "設計師排行榜" at bounding box center [82, 528] width 150 height 37
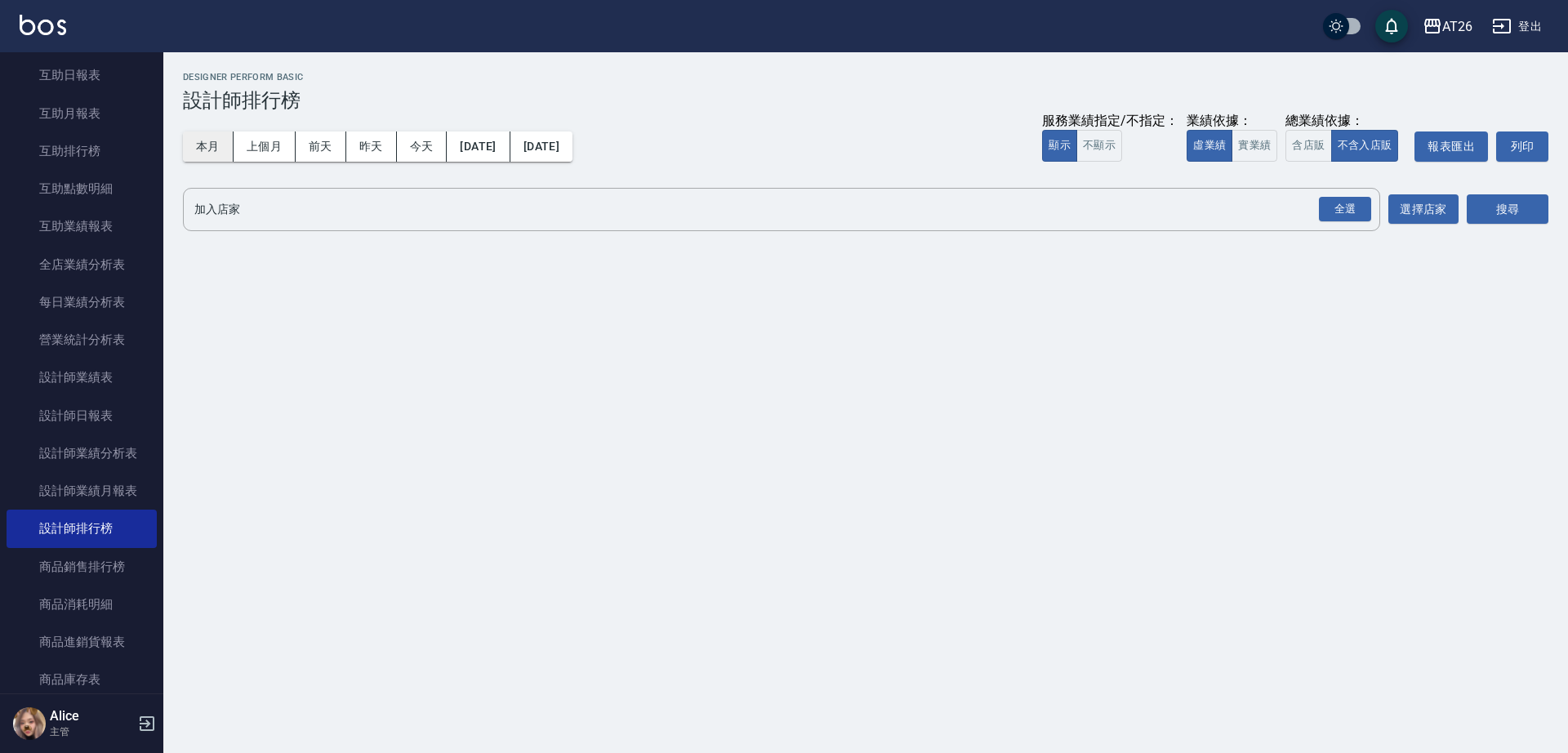
click at [200, 143] on button "本月" at bounding box center [208, 147] width 51 height 31
click at [1267, 146] on button "實業績" at bounding box center [1253, 146] width 45 height 32
click at [1342, 199] on div "全選" at bounding box center [1344, 209] width 52 height 25
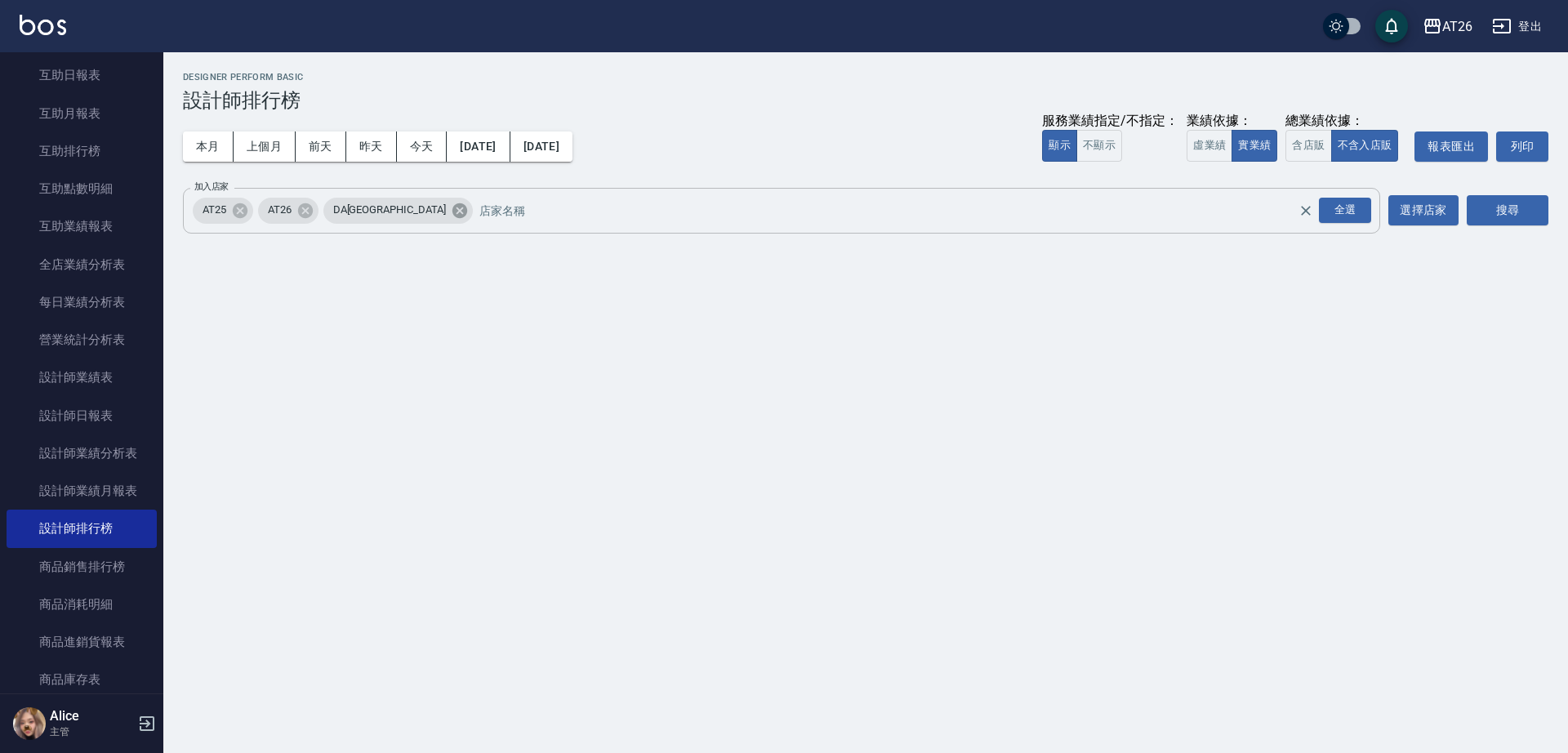
click at [452, 216] on icon at bounding box center [460, 210] width 15 height 15
drag, startPoint x: 240, startPoint y: 207, endPoint x: 306, endPoint y: 199, distance: 66.5
click at [240, 206] on icon at bounding box center [240, 210] width 15 height 15
click at [1364, 213] on div "全選" at bounding box center [1344, 210] width 52 height 25
click at [240, 210] on icon at bounding box center [240, 210] width 18 height 18
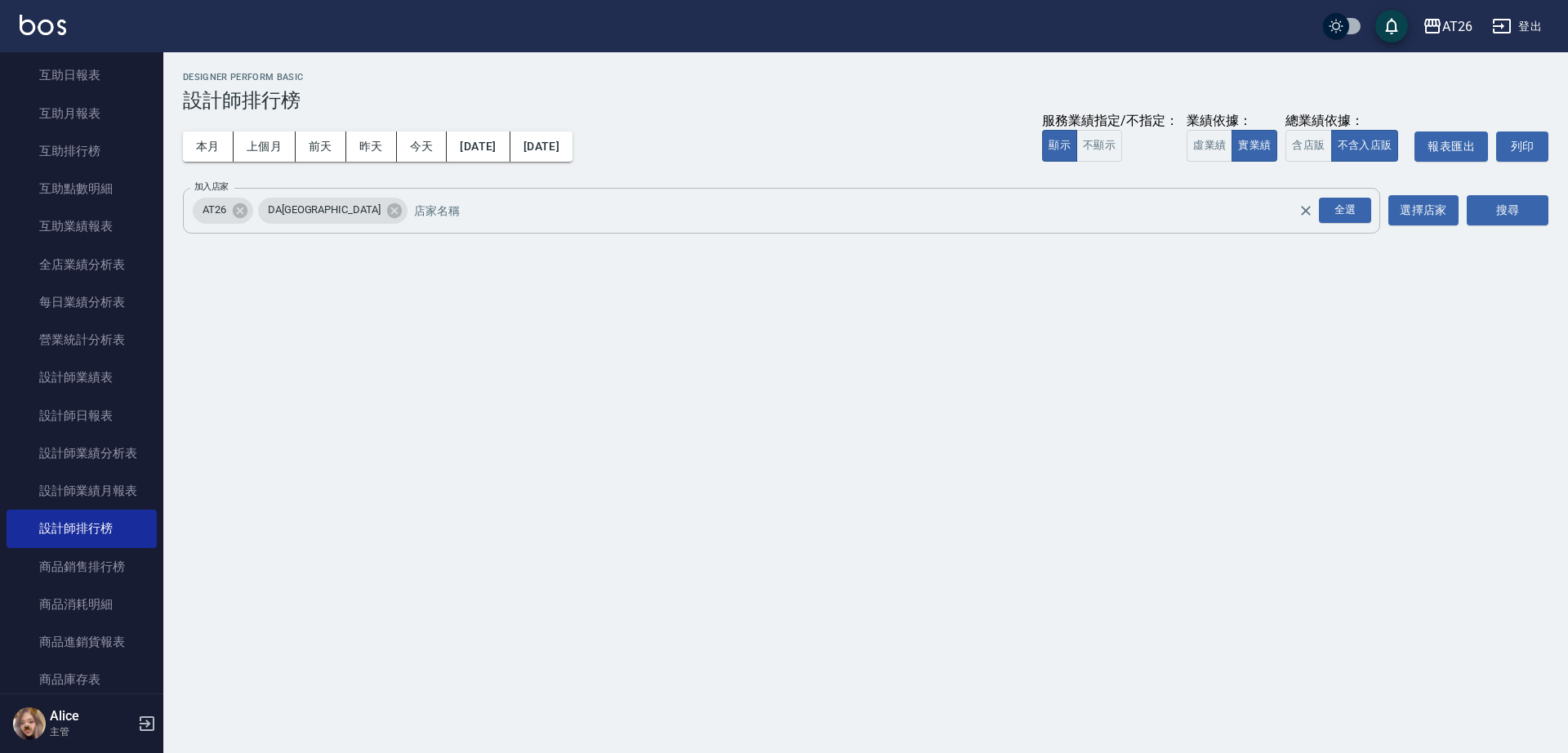
click at [387, 208] on icon at bounding box center [395, 210] width 15 height 15
click at [1495, 214] on button "搜尋" at bounding box center [1508, 210] width 82 height 31
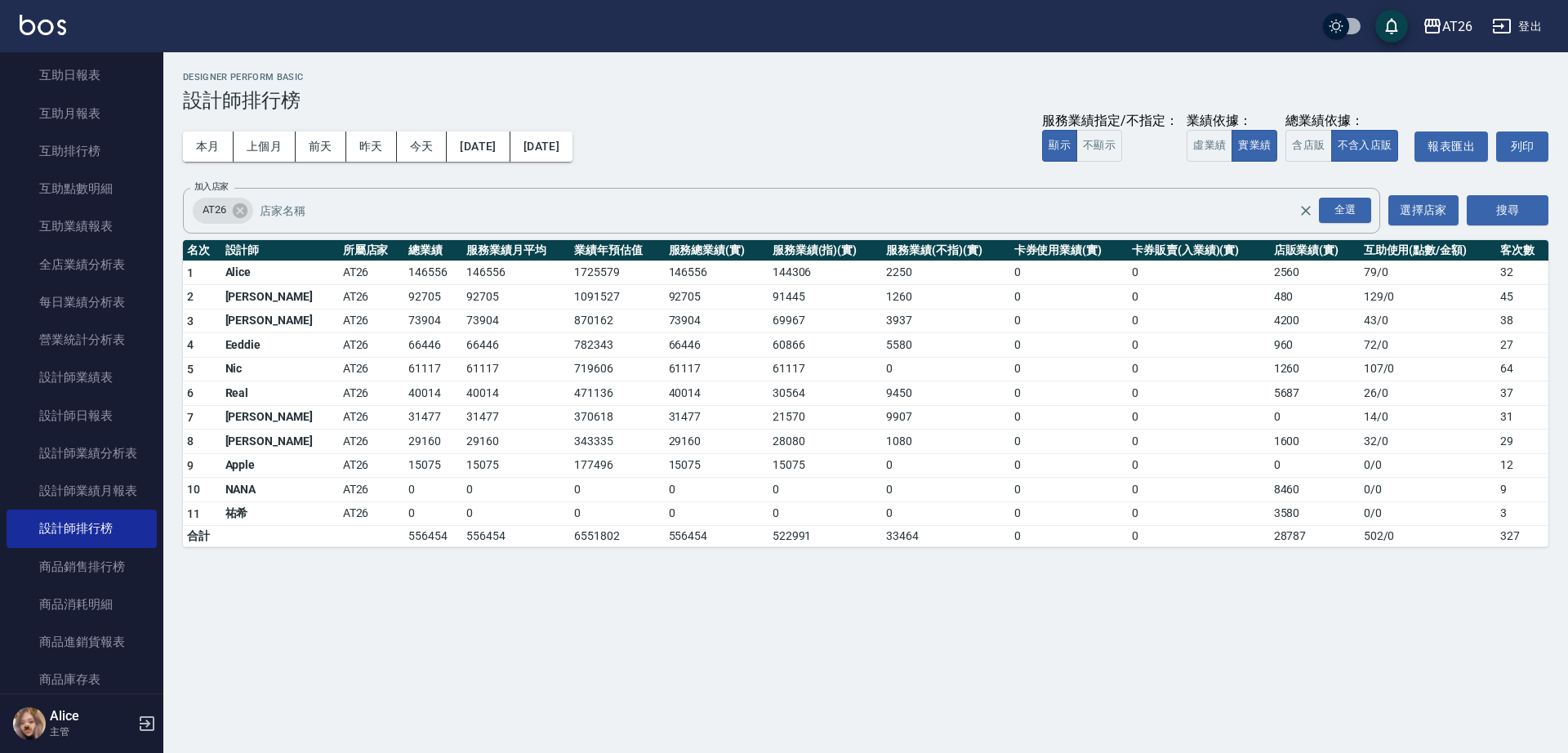
click at [1467, 195] on button "搜尋" at bounding box center [1508, 210] width 82 height 31
